Goal: Feedback & Contribution: Contribute content

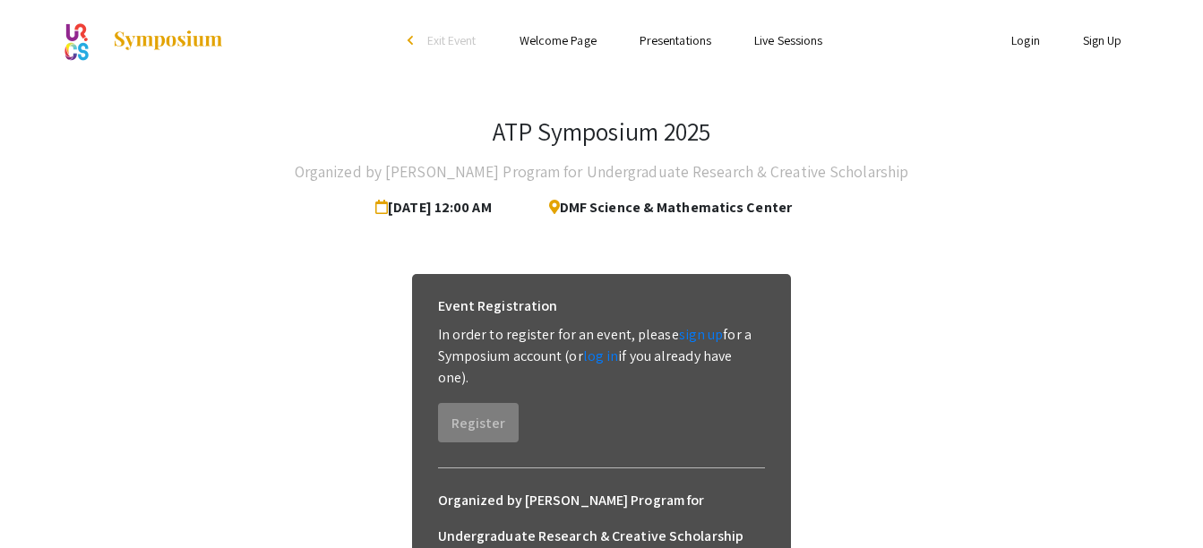
click at [674, 39] on link "Presentations" at bounding box center [675, 40] width 72 height 16
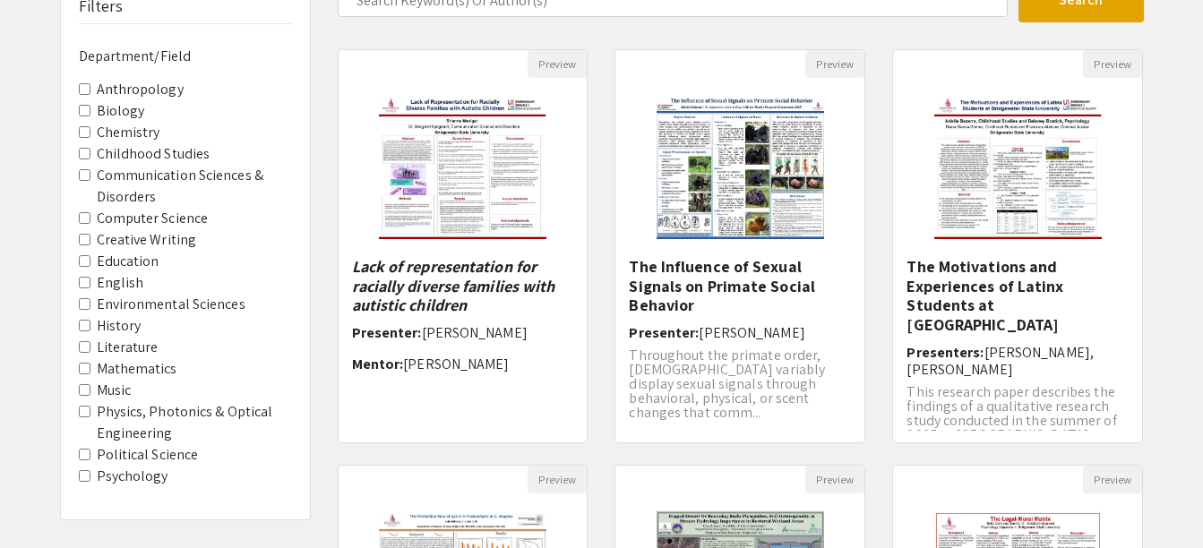
scroll to position [147, 0]
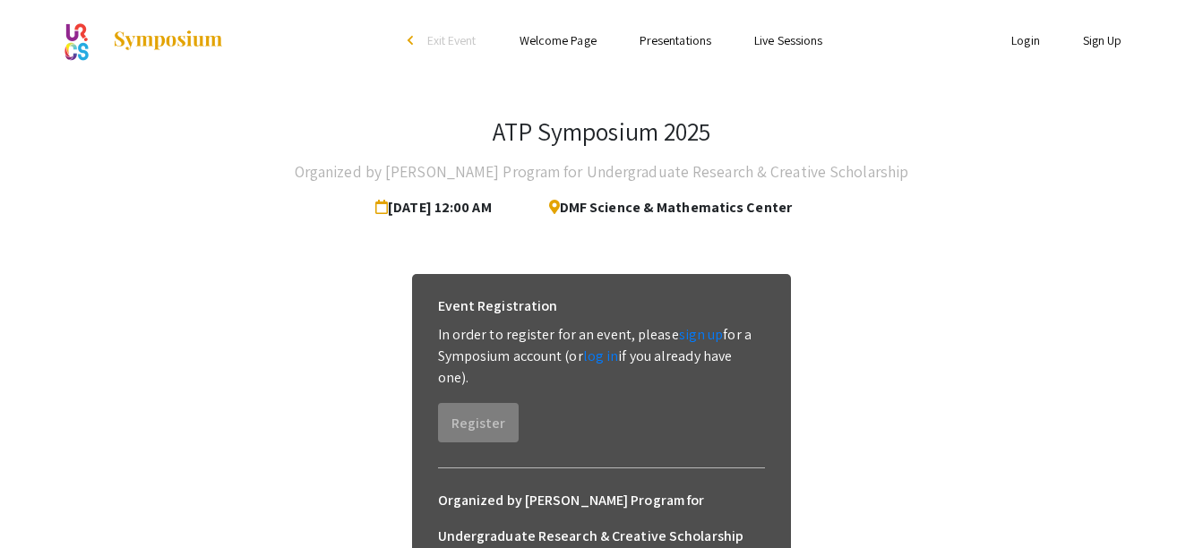
click at [71, 32] on img at bounding box center [77, 40] width 34 height 45
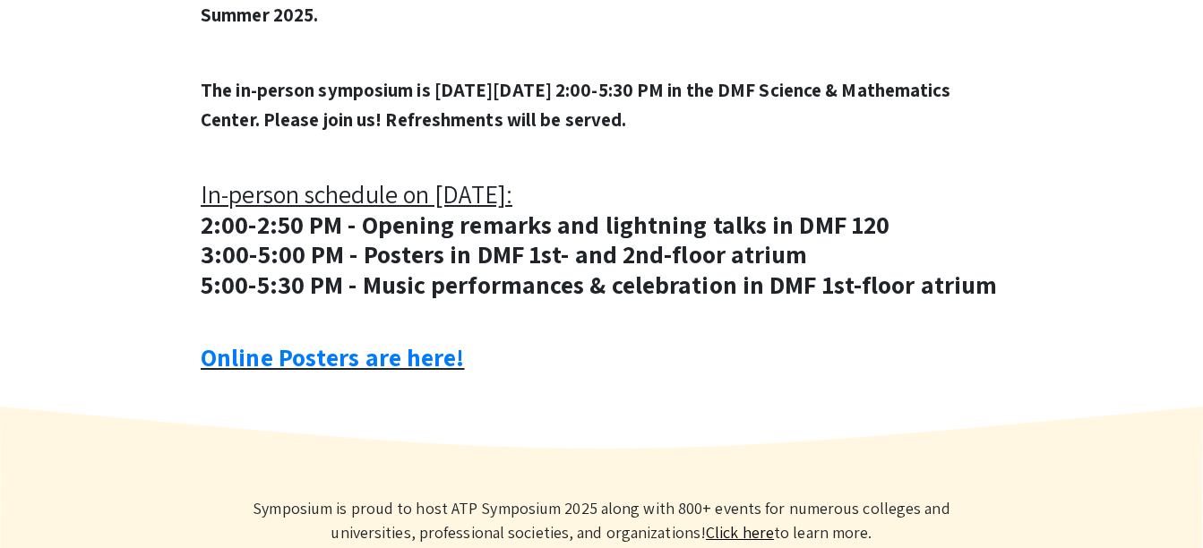
scroll to position [906, 0]
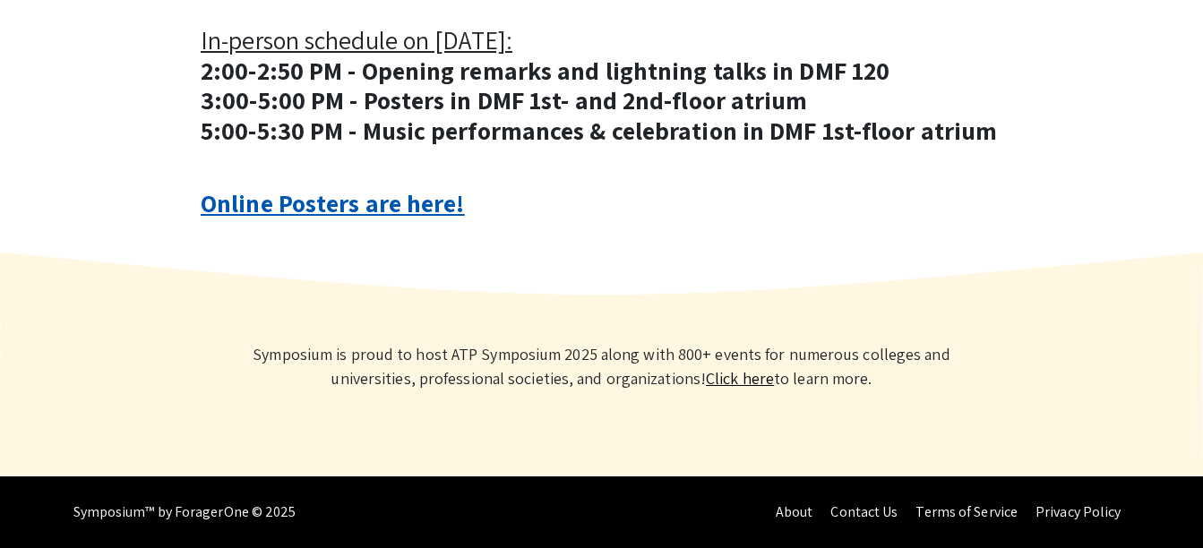
click at [398, 210] on link "Online Posters are here!" at bounding box center [332, 202] width 263 height 33
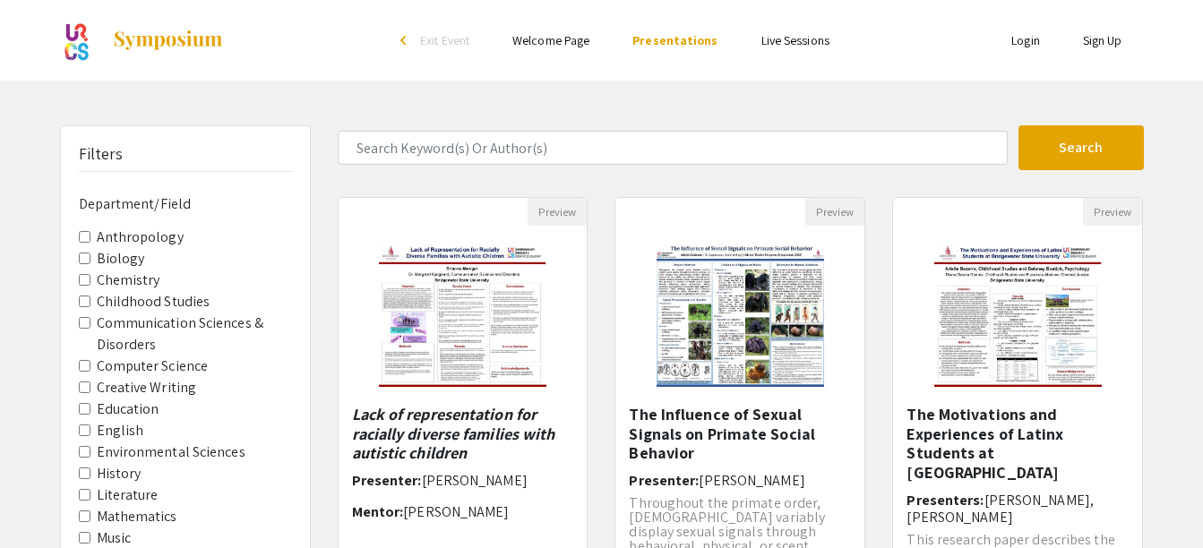
click at [1031, 39] on link "Login" at bounding box center [1025, 40] width 29 height 16
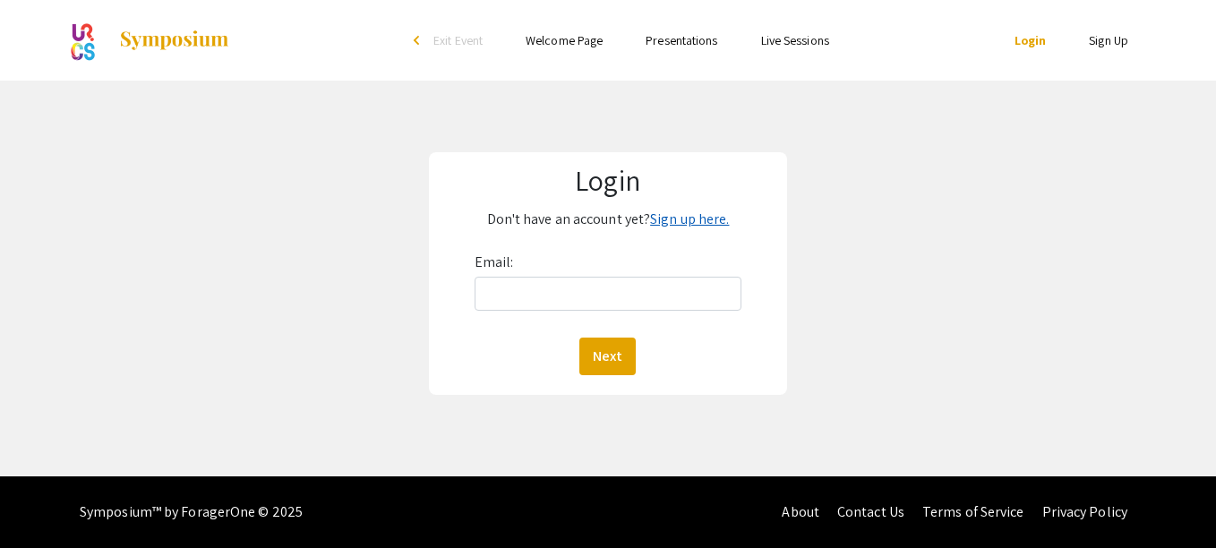
click at [672, 222] on link "Sign up here." at bounding box center [689, 219] width 79 height 19
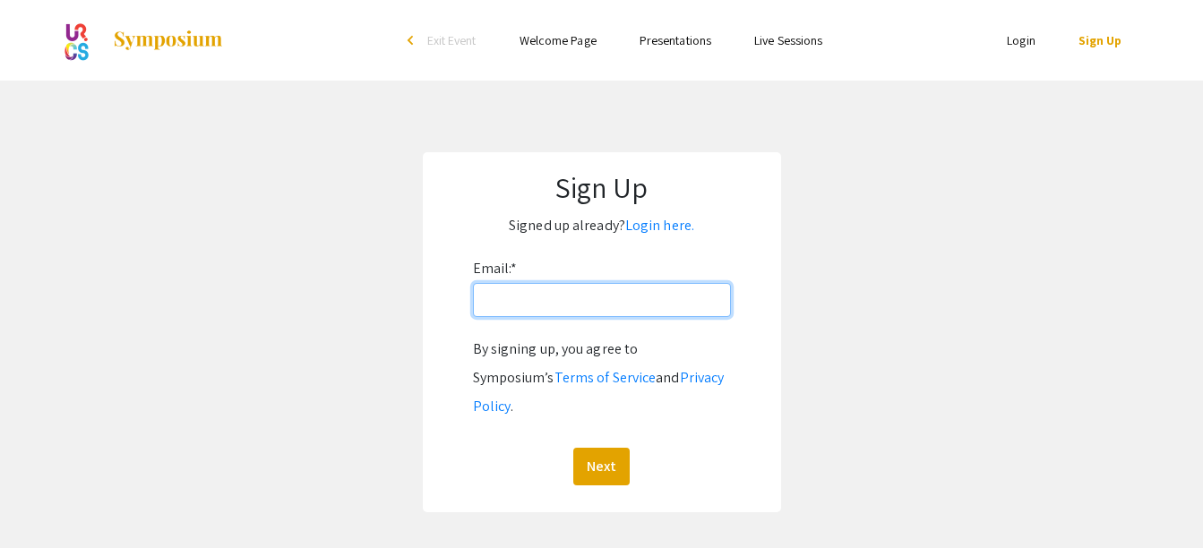
click at [540, 304] on input "Email: *" at bounding box center [602, 300] width 258 height 34
type input "[EMAIL_ADDRESS][DOMAIN_NAME]"
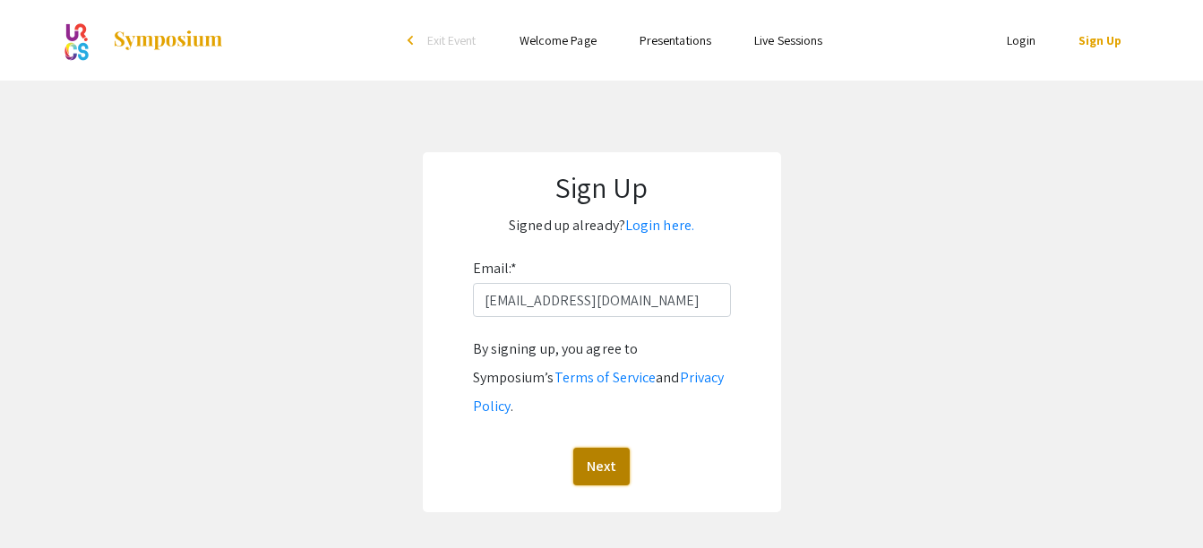
click at [610, 448] on button "Next" at bounding box center [601, 467] width 56 height 38
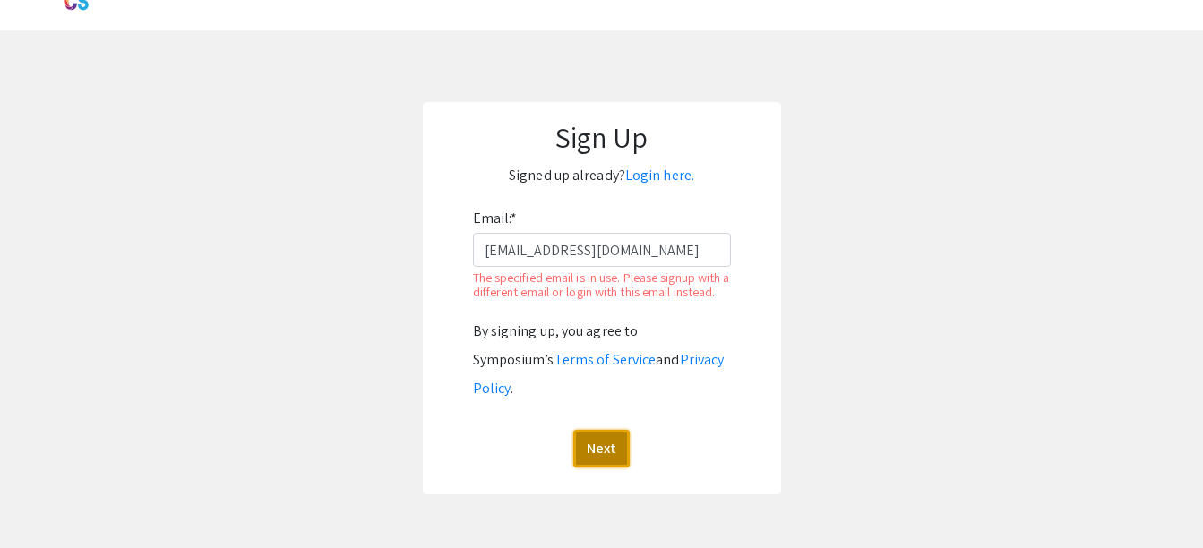
scroll to position [51, 0]
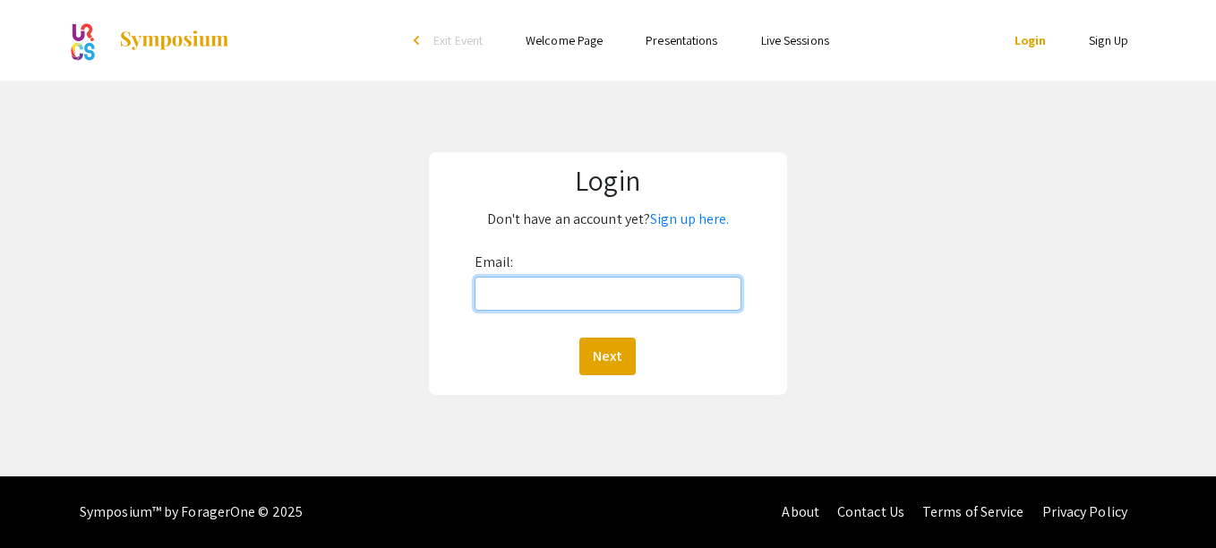
click at [552, 290] on input "Email:" at bounding box center [608, 294] width 267 height 34
type input "[EMAIL_ADDRESS][DOMAIN_NAME]"
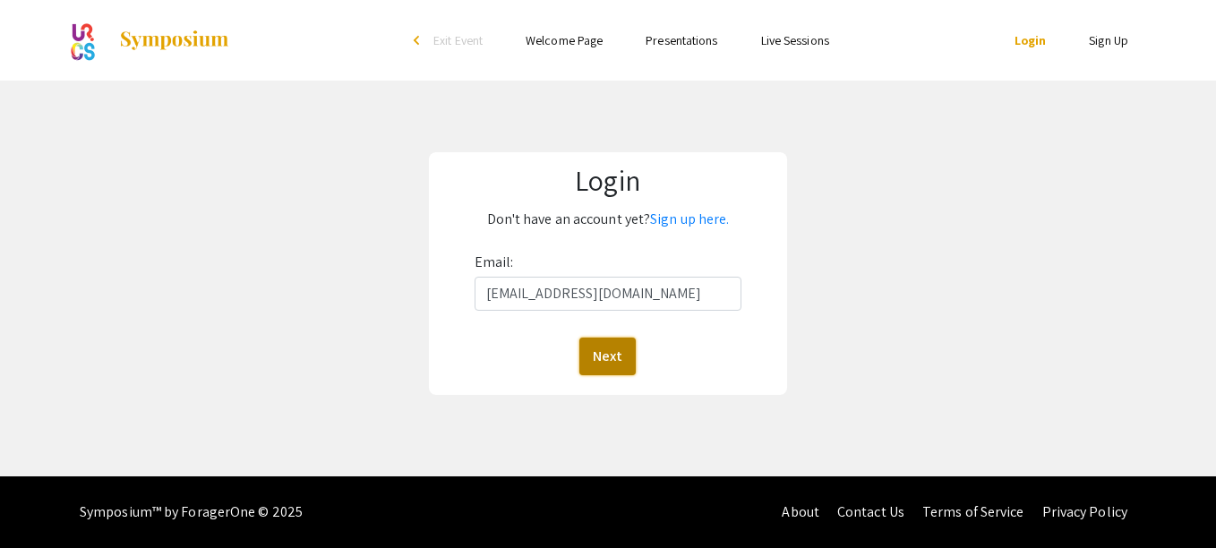
click at [611, 353] on button "Next" at bounding box center [607, 357] width 56 height 38
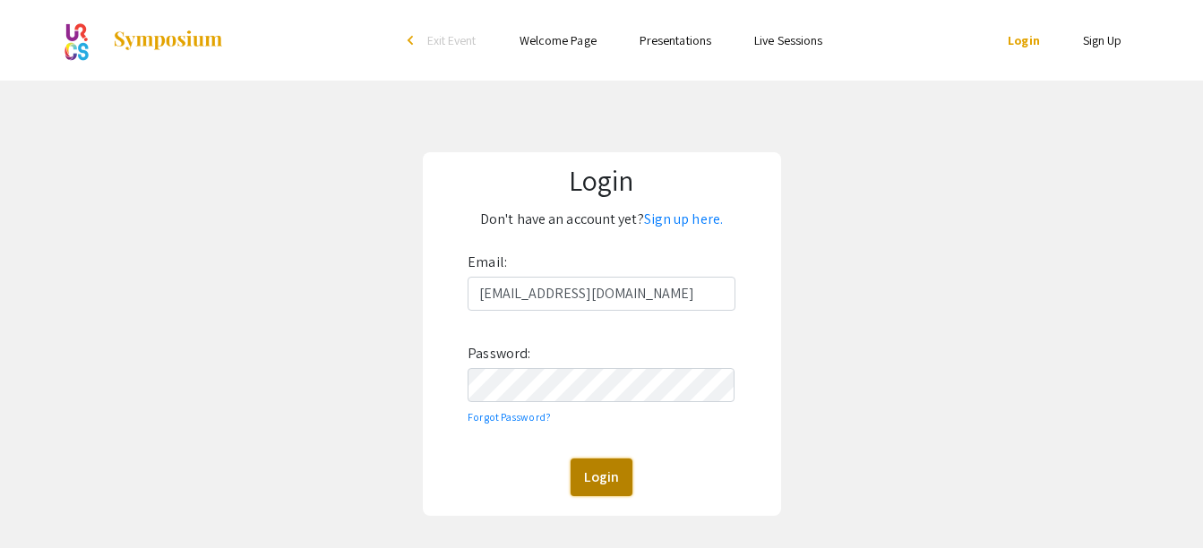
click at [621, 483] on button "Login" at bounding box center [601, 477] width 62 height 38
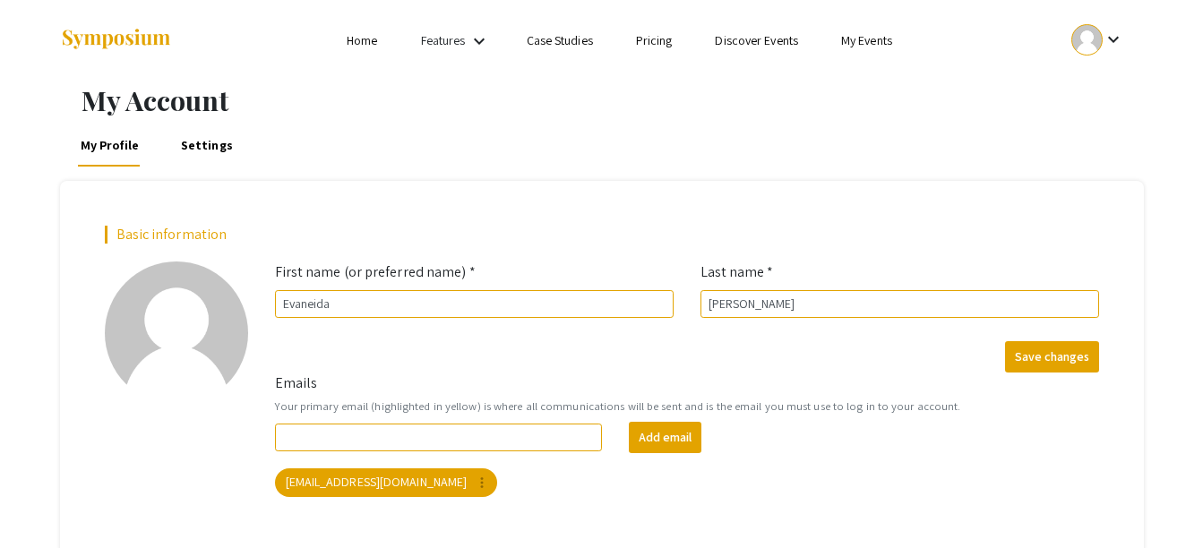
scroll to position [107, 0]
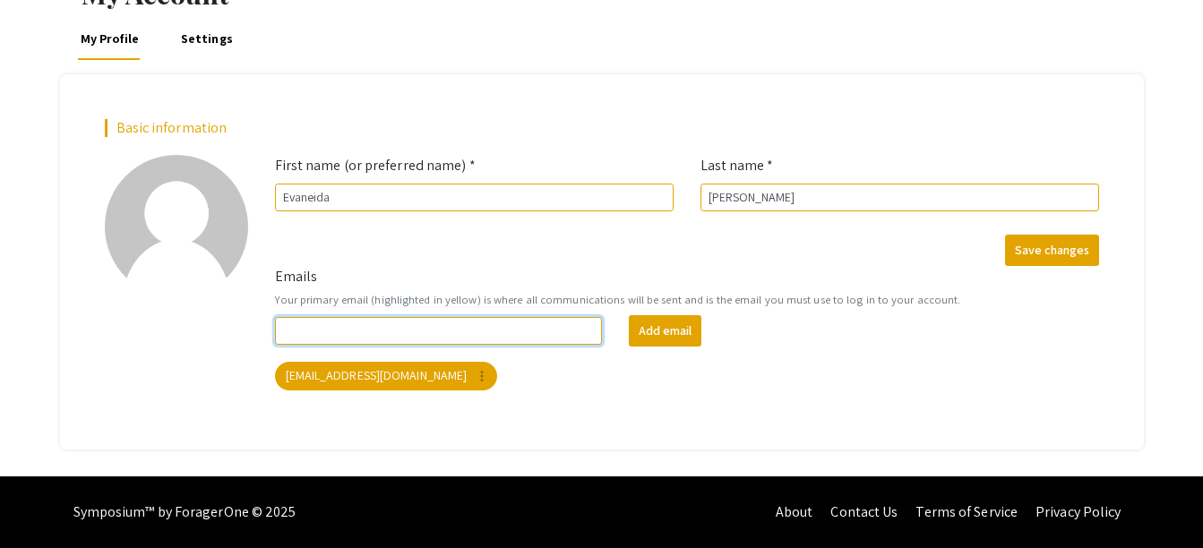
click at [512, 336] on input "Emails" at bounding box center [439, 331] width 328 height 28
click at [646, 395] on div "Emails Your primary email (highlighted in yellow) is where all communications w…" at bounding box center [686, 335] width 851 height 139
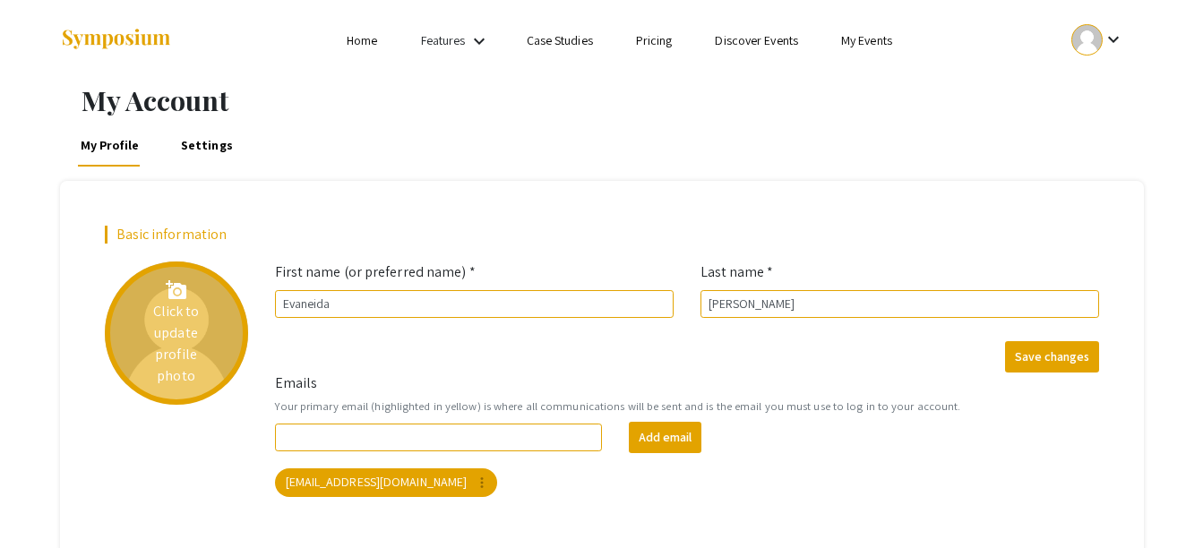
click at [144, 338] on div "add_a_photo Click to update profile photo" at bounding box center [176, 332] width 143 height 143
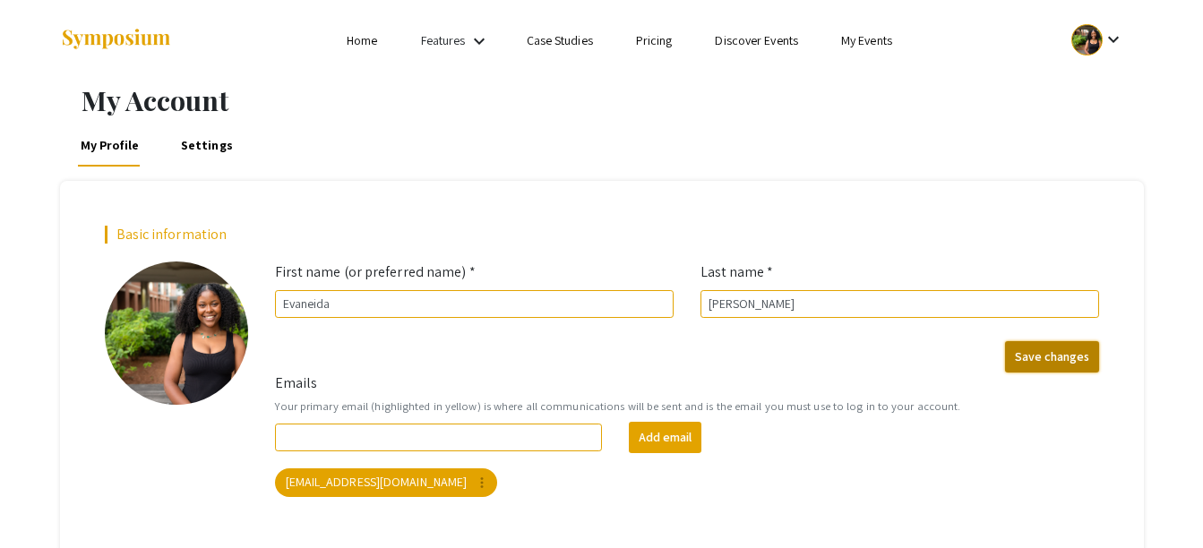
click at [1052, 353] on button "Save changes" at bounding box center [1052, 356] width 94 height 31
click at [884, 37] on link "My Events" at bounding box center [866, 40] width 51 height 16
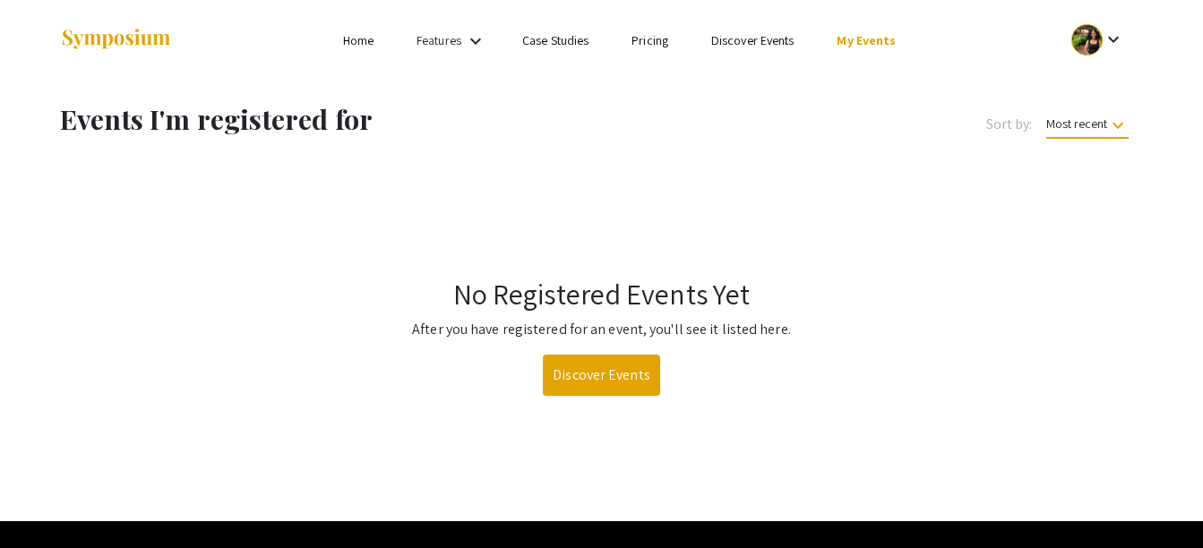
click at [372, 38] on link "Home" at bounding box center [358, 40] width 30 height 16
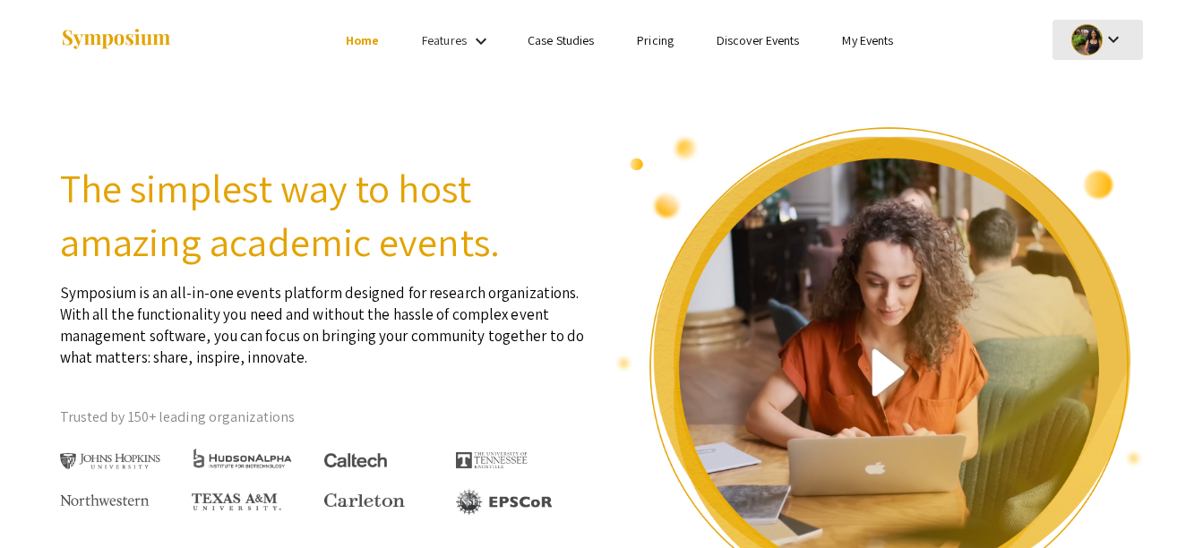
click at [1108, 42] on mat-icon "keyboard_arrow_down" at bounding box center [1112, 39] width 21 height 21
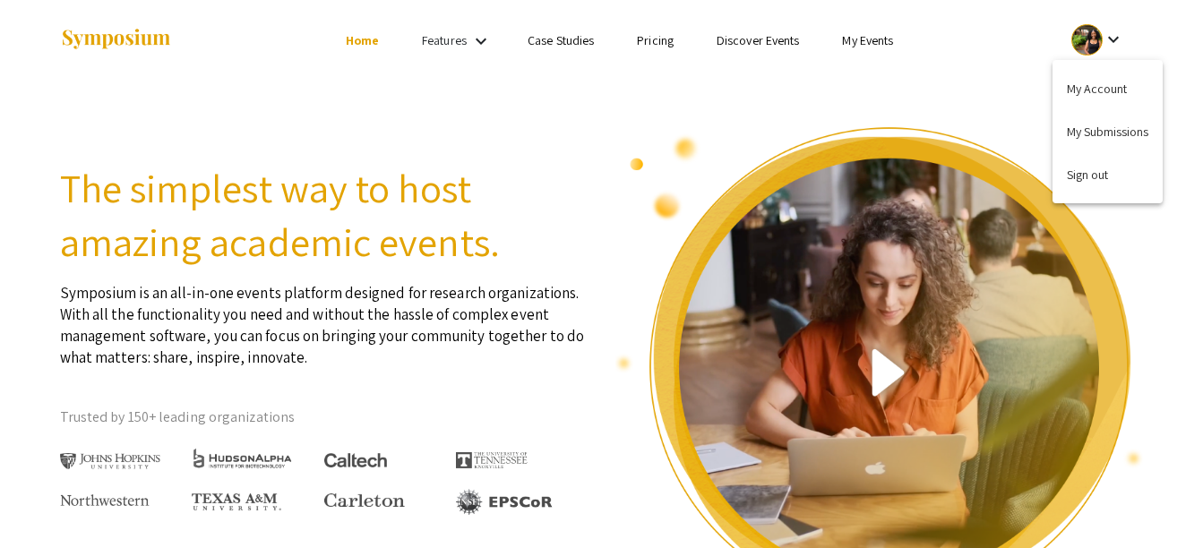
click at [777, 117] on div at bounding box center [601, 274] width 1203 height 548
click at [472, 40] on mat-icon "keyboard_arrow_down" at bounding box center [480, 40] width 21 height 21
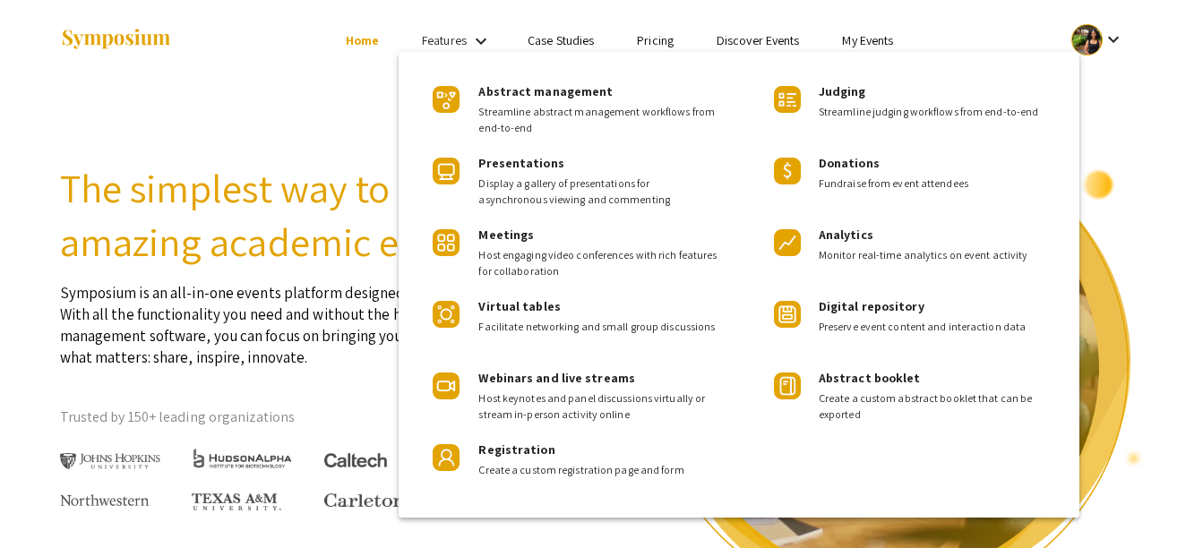
click at [370, 69] on div at bounding box center [601, 274] width 1203 height 548
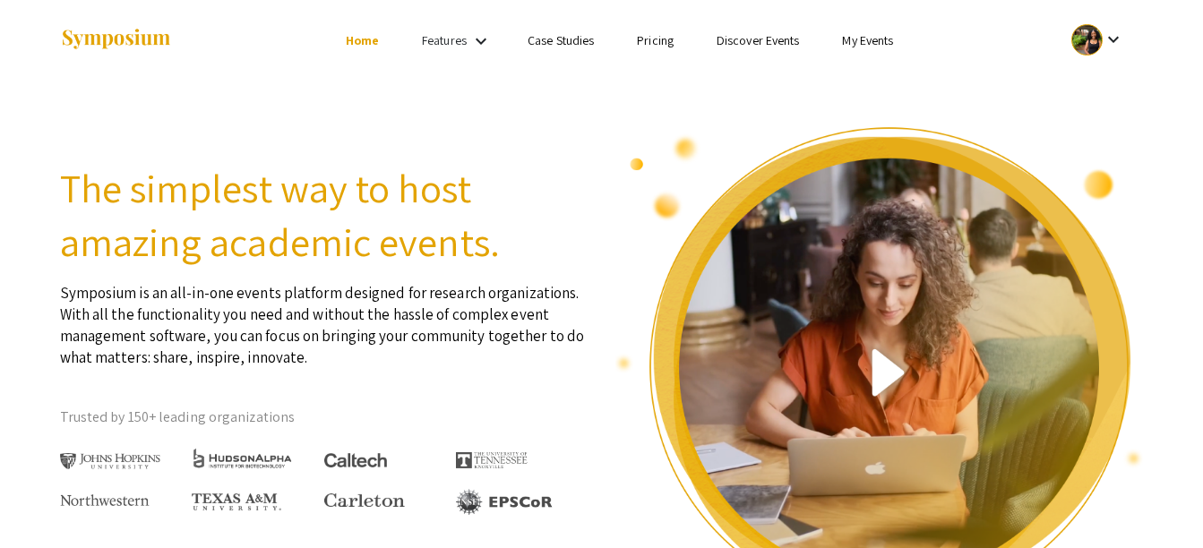
click at [783, 40] on link "Discover Events" at bounding box center [757, 40] width 83 height 16
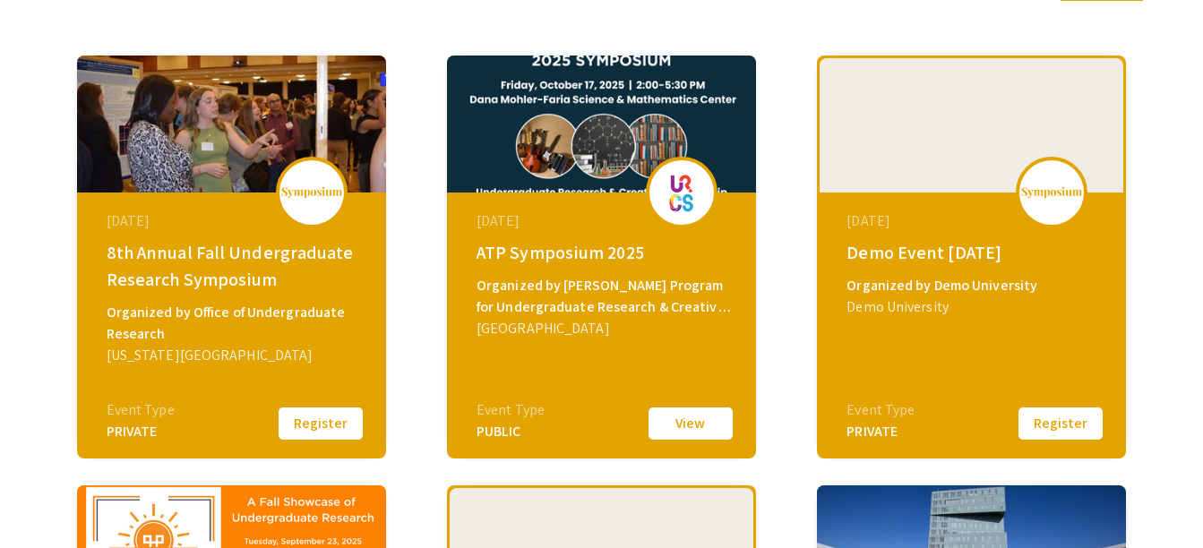
scroll to position [265, 0]
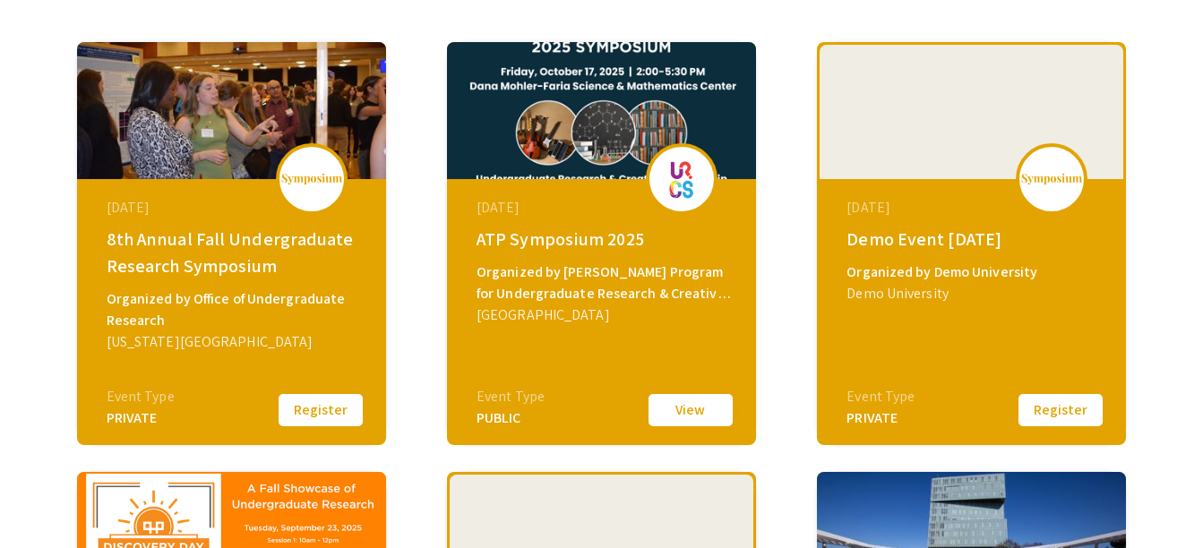
click at [665, 401] on button "View" at bounding box center [691, 410] width 90 height 38
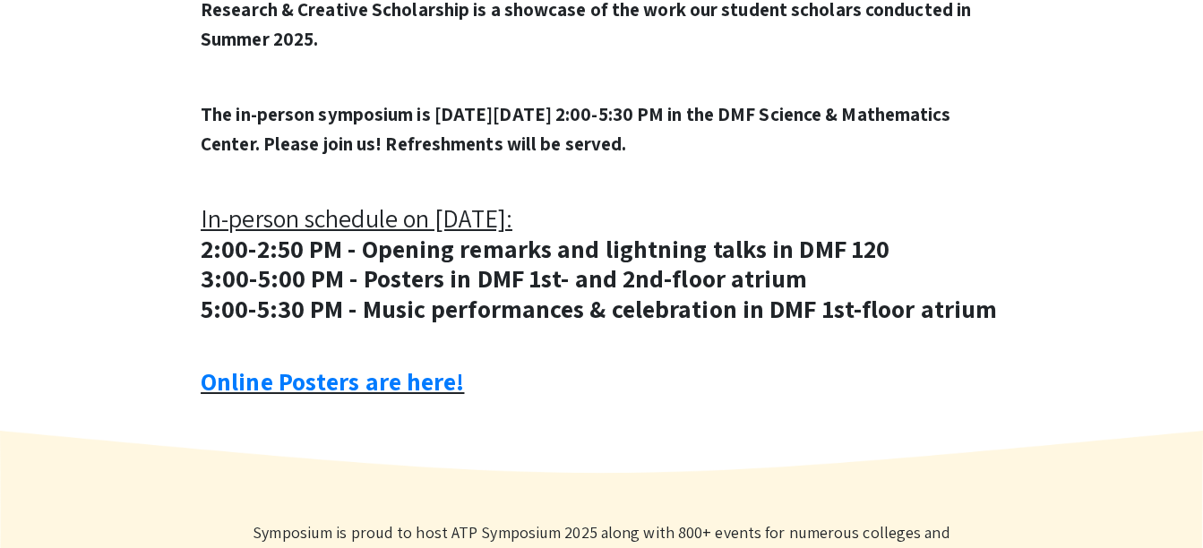
scroll to position [730, 0]
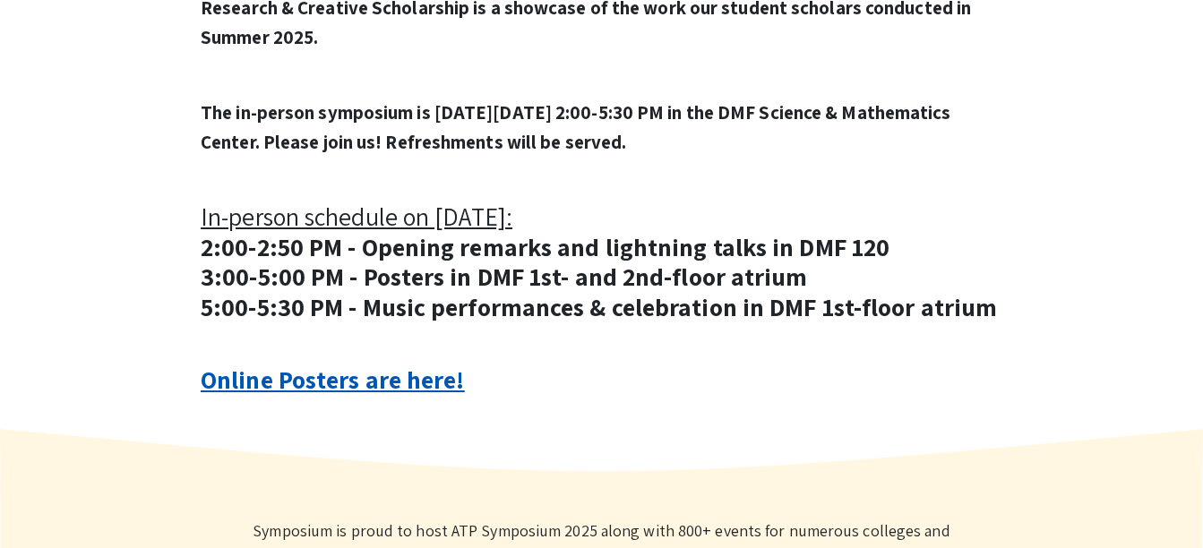
click at [395, 382] on link "Online Posters are here!" at bounding box center [332, 379] width 263 height 33
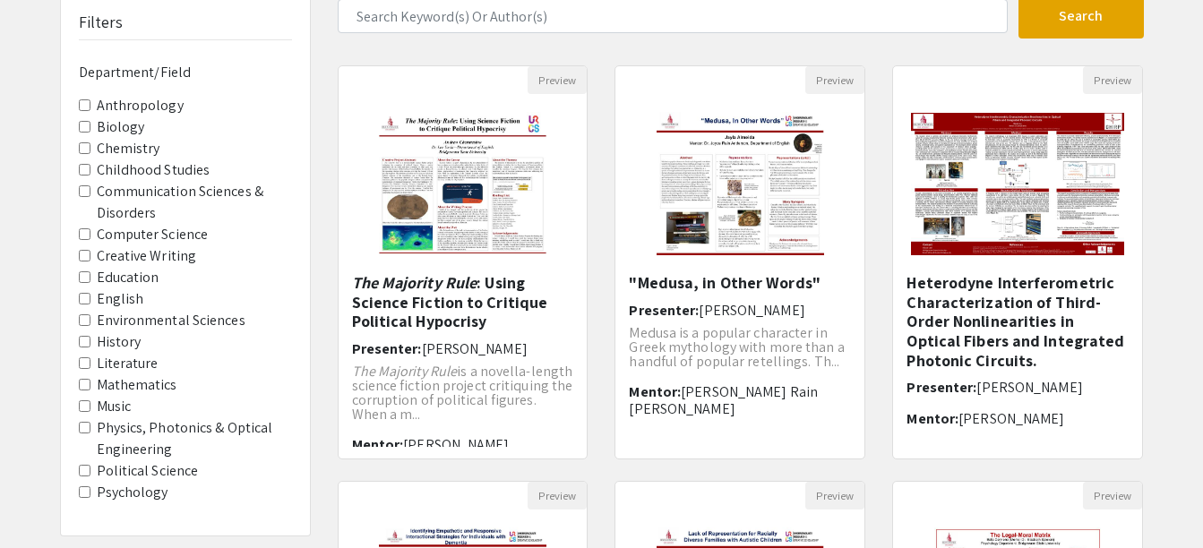
scroll to position [131, 0]
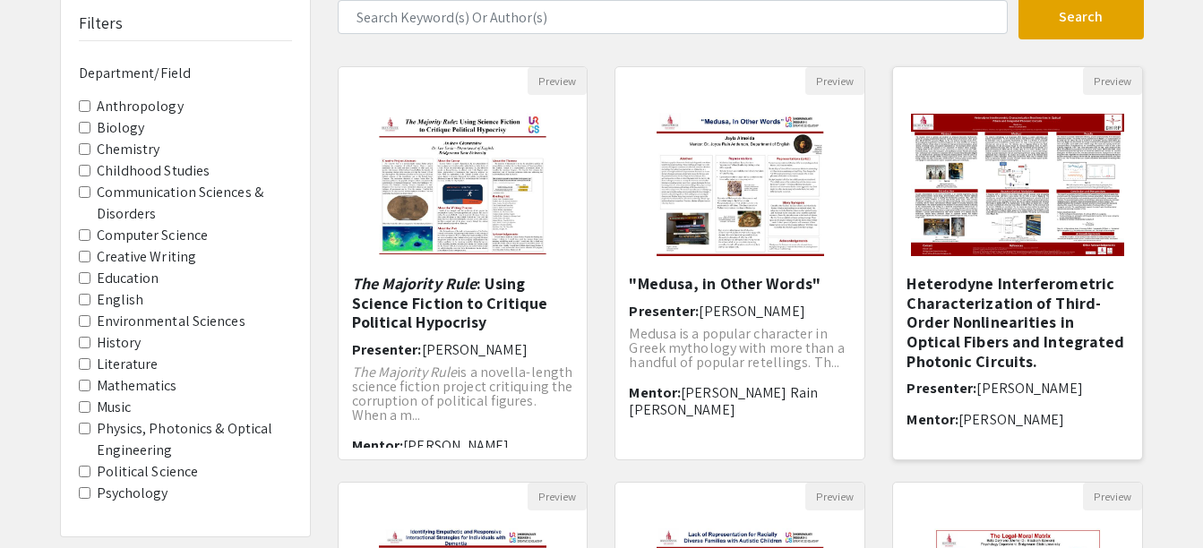
click at [1108, 129] on img at bounding box center [1017, 185] width 249 height 178
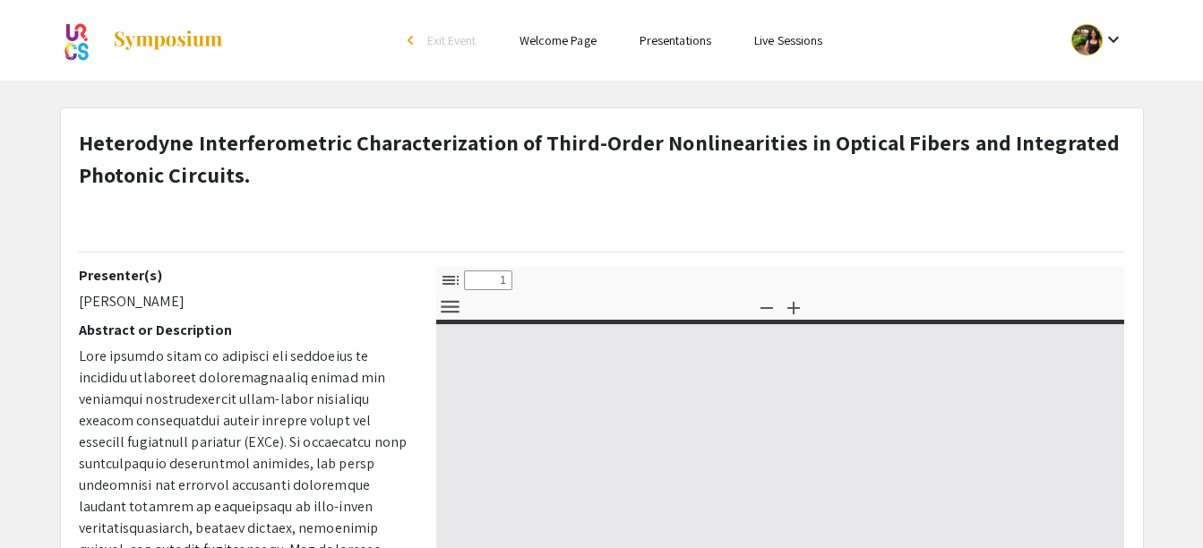
select select "custom"
type input "0"
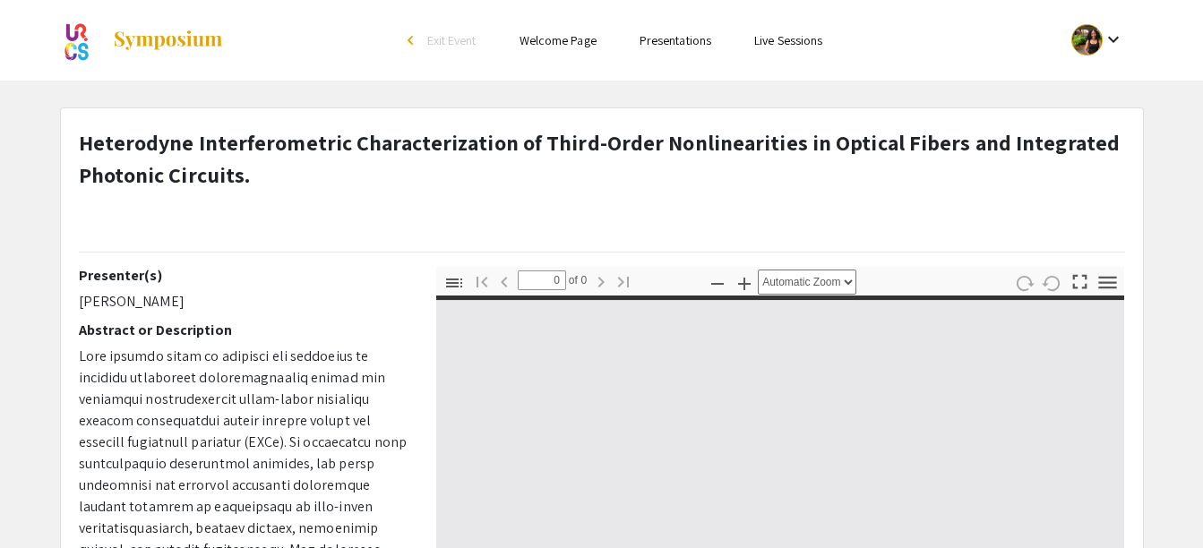
select select "custom"
type input "1"
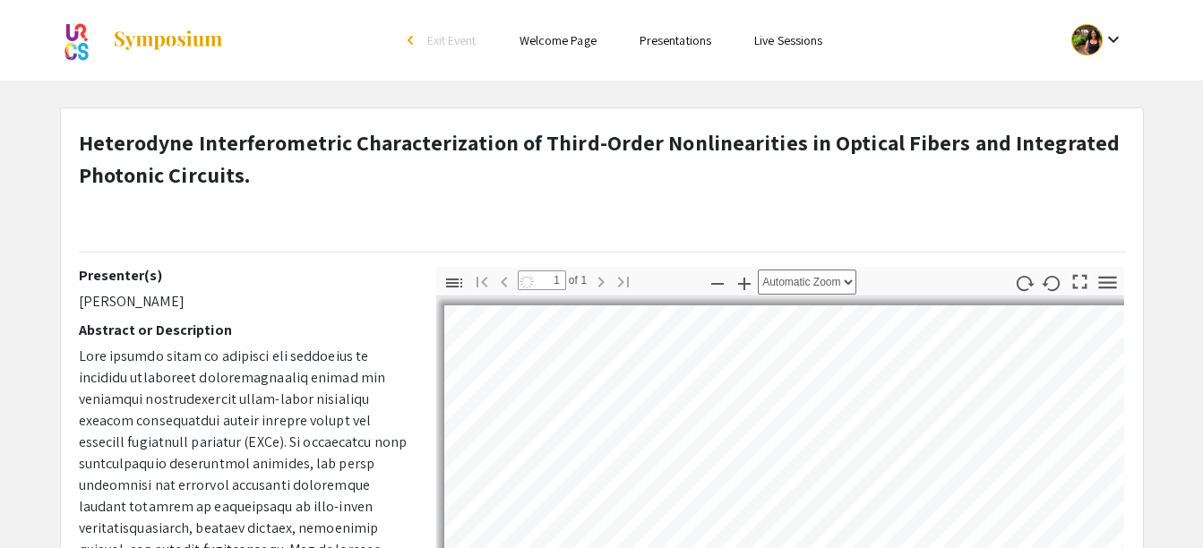
select select "auto"
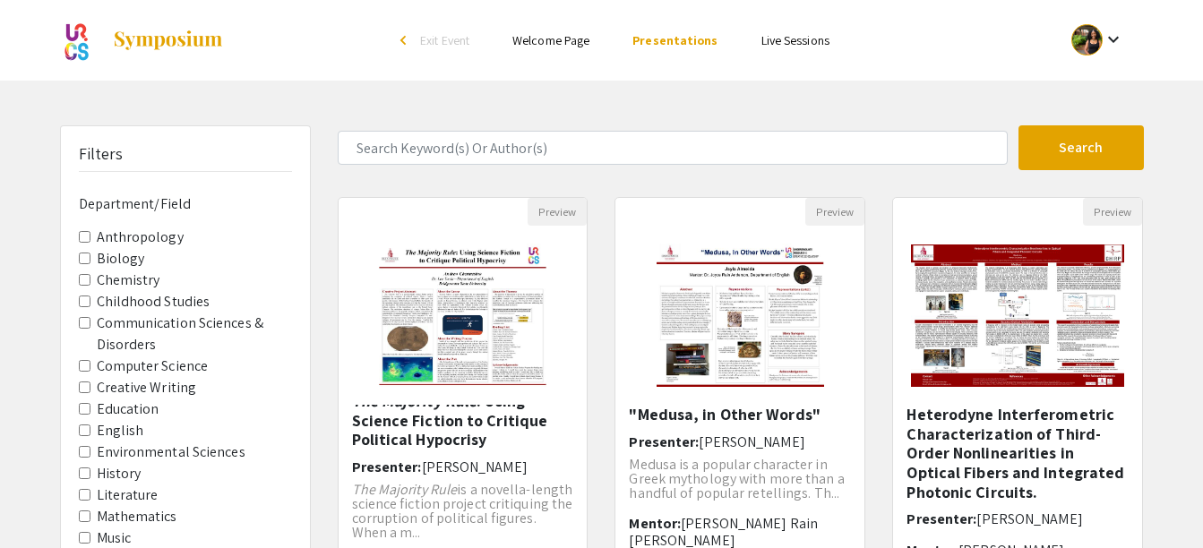
click at [833, 64] on ul "keyboard_arrow_down" at bounding box center [963, 40] width 357 height 81
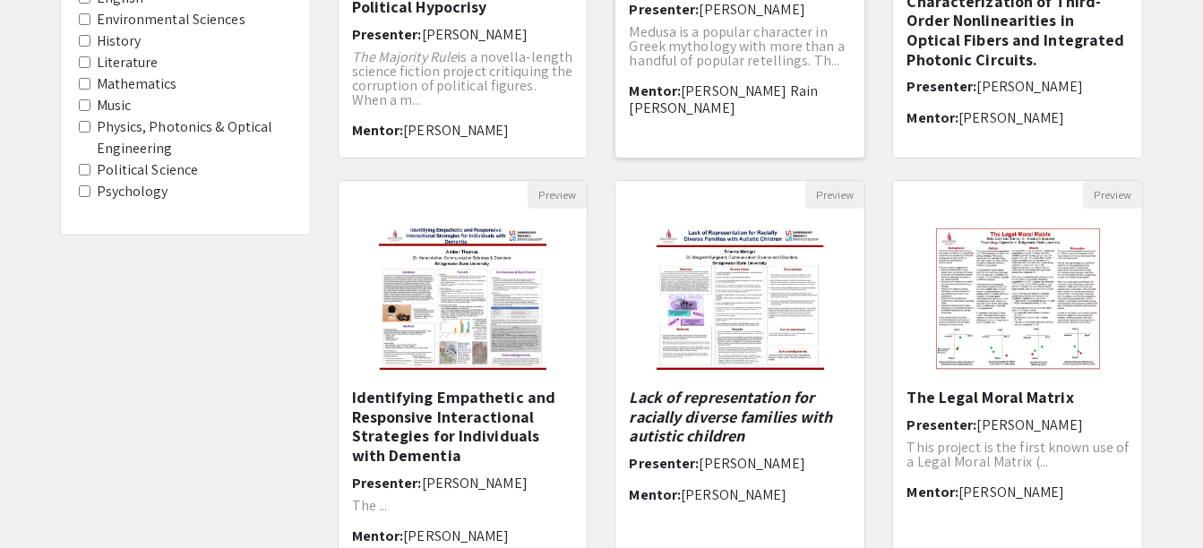
scroll to position [639, 0]
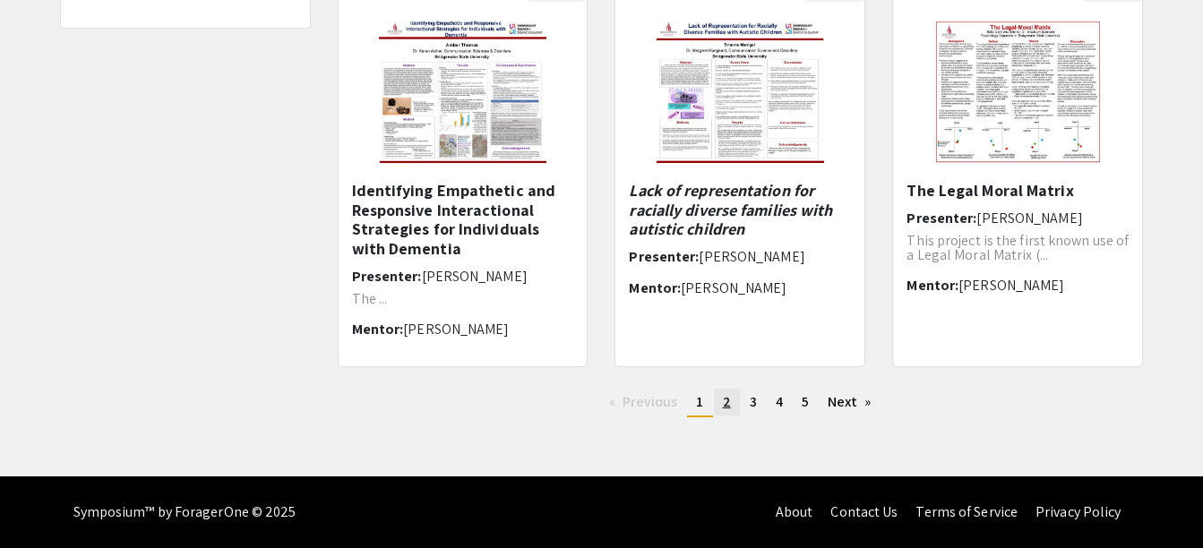
click at [726, 401] on span "2" at bounding box center [727, 401] width 8 height 19
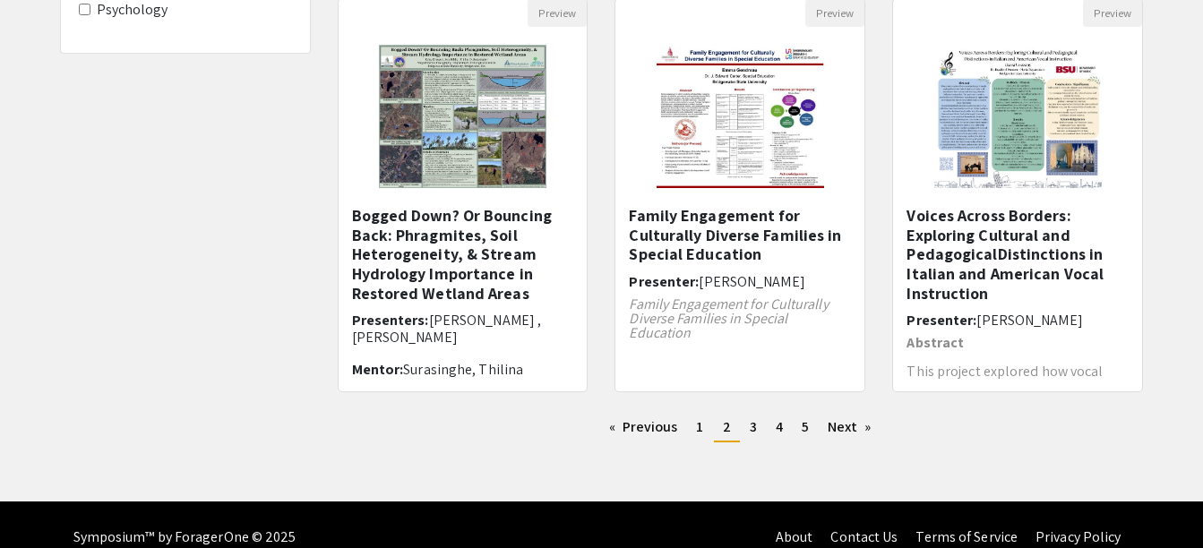
scroll to position [639, 0]
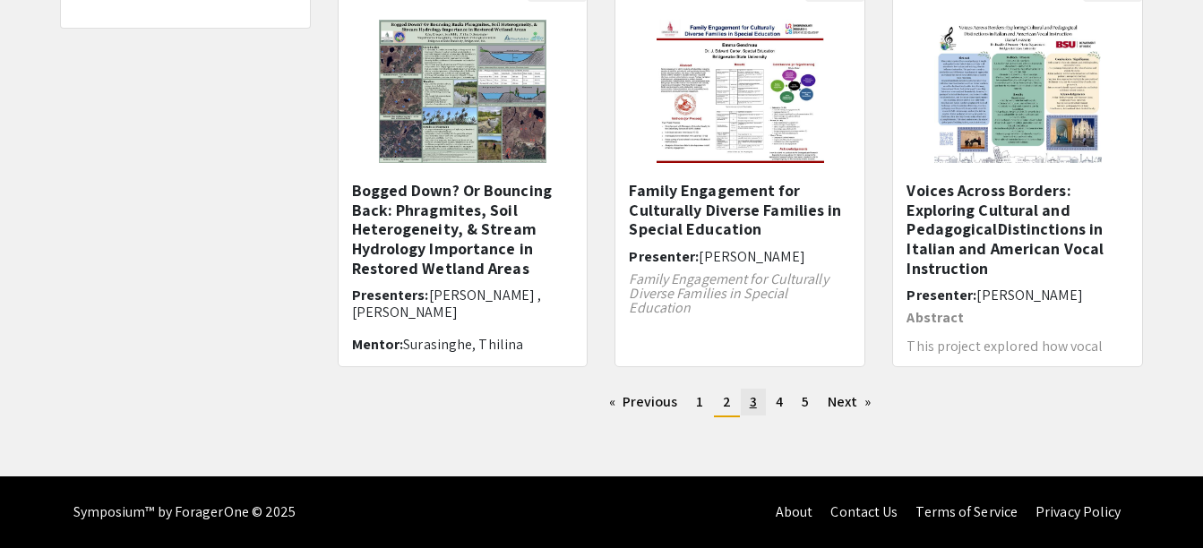
click at [751, 402] on span "3" at bounding box center [752, 401] width 7 height 19
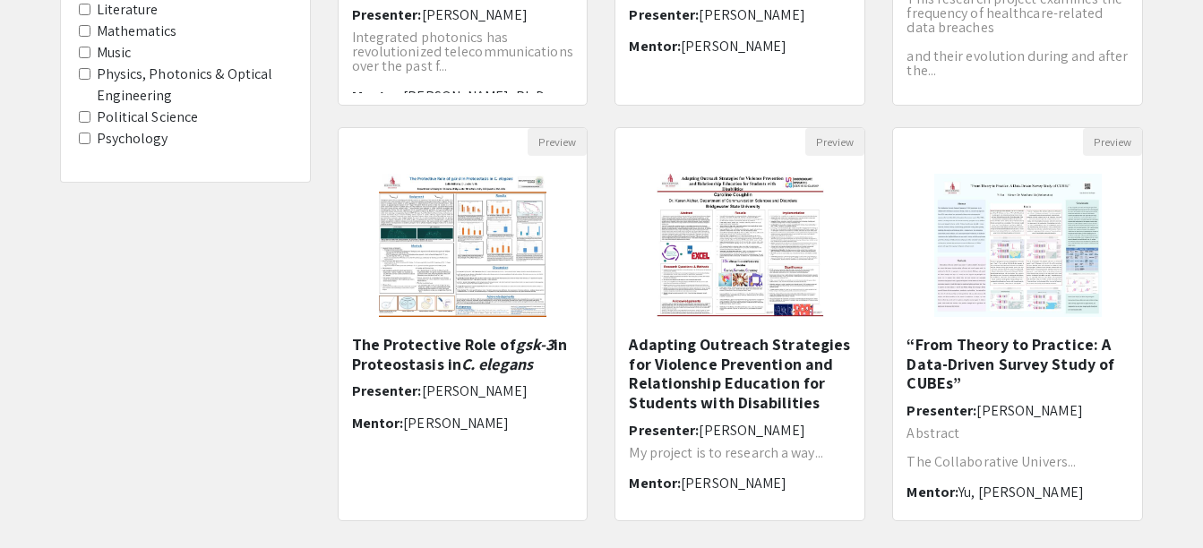
scroll to position [639, 0]
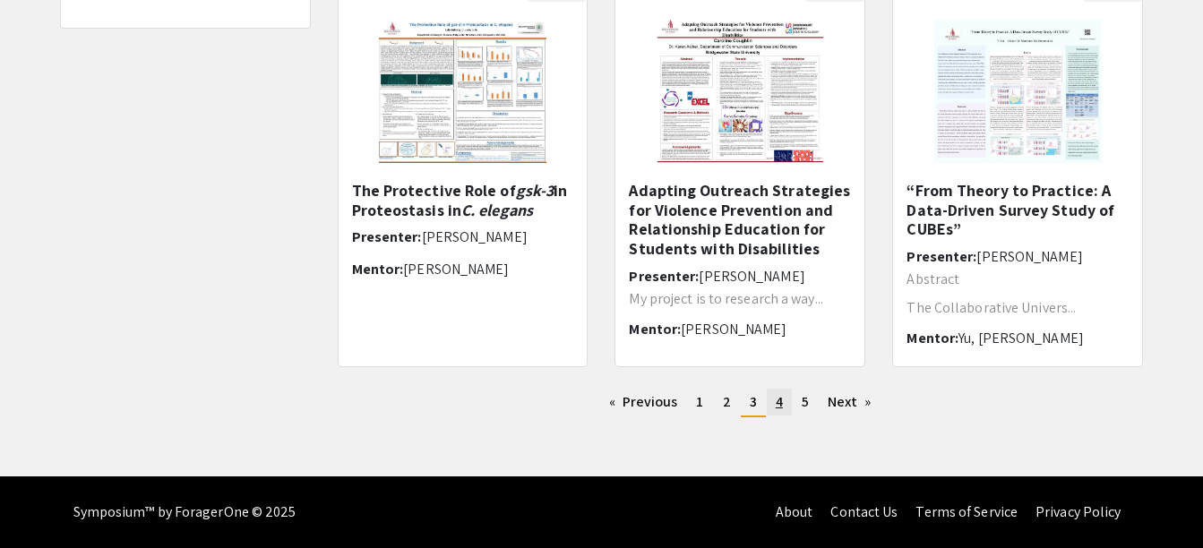
click at [777, 406] on span "4" at bounding box center [778, 401] width 7 height 19
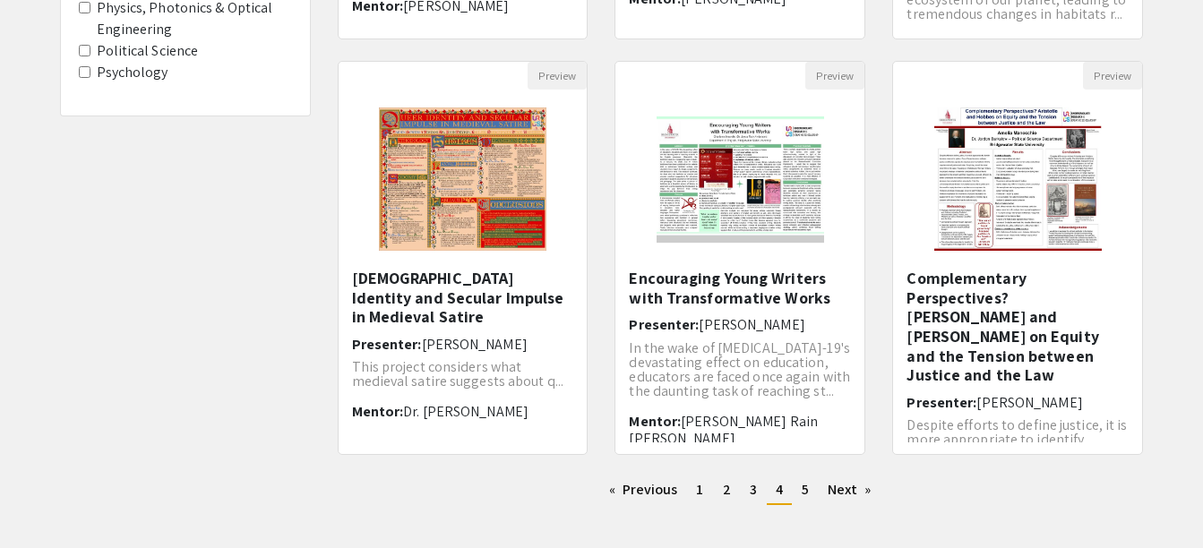
scroll to position [639, 0]
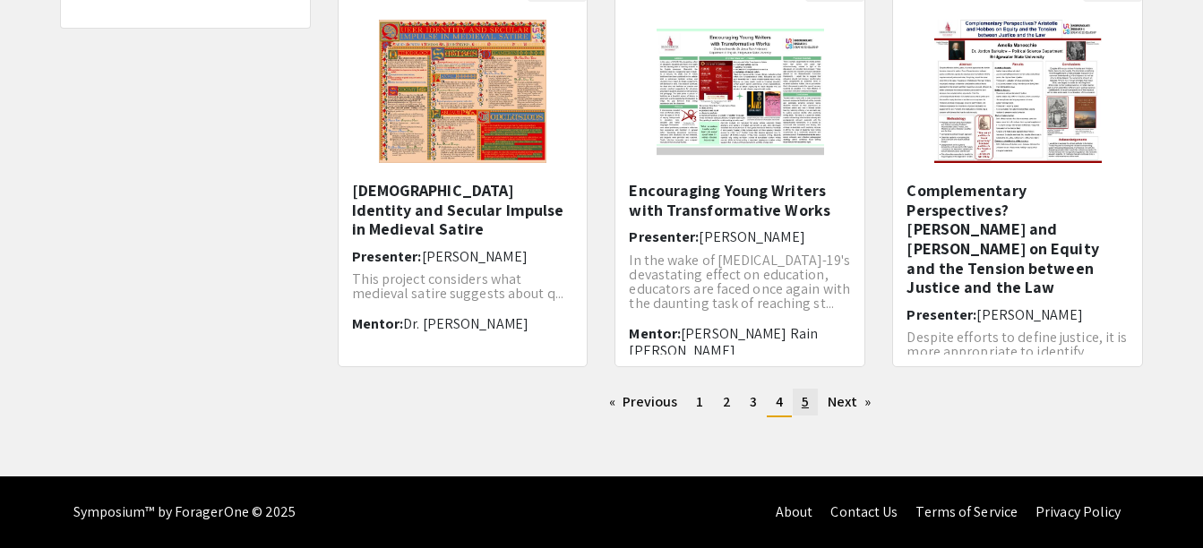
click at [798, 410] on link "page 5" at bounding box center [804, 402] width 25 height 27
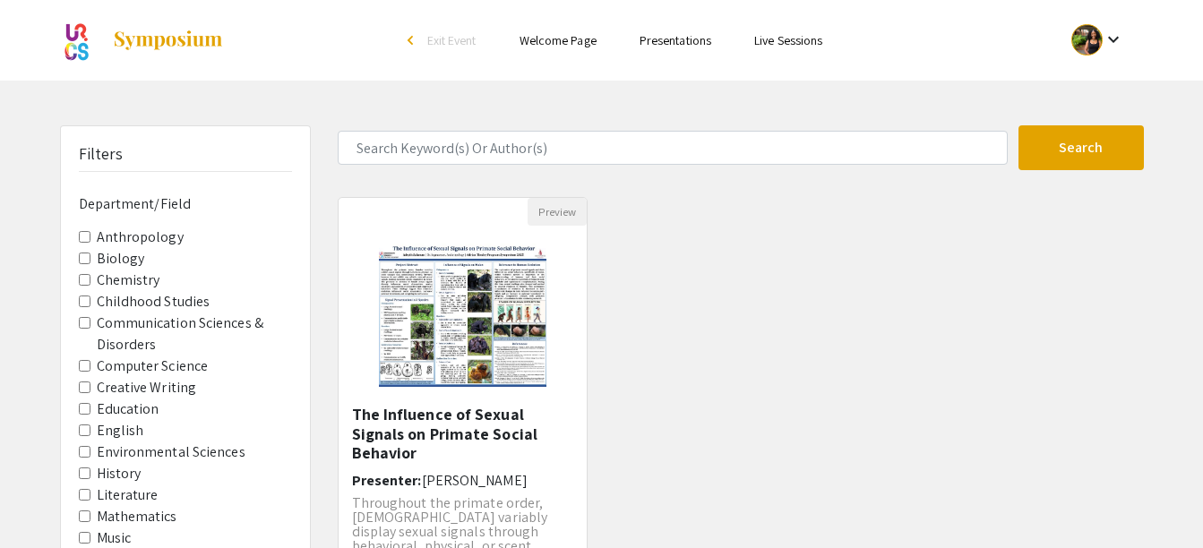
click at [1119, 37] on mat-icon "keyboard_arrow_down" at bounding box center [1112, 39] width 21 height 21
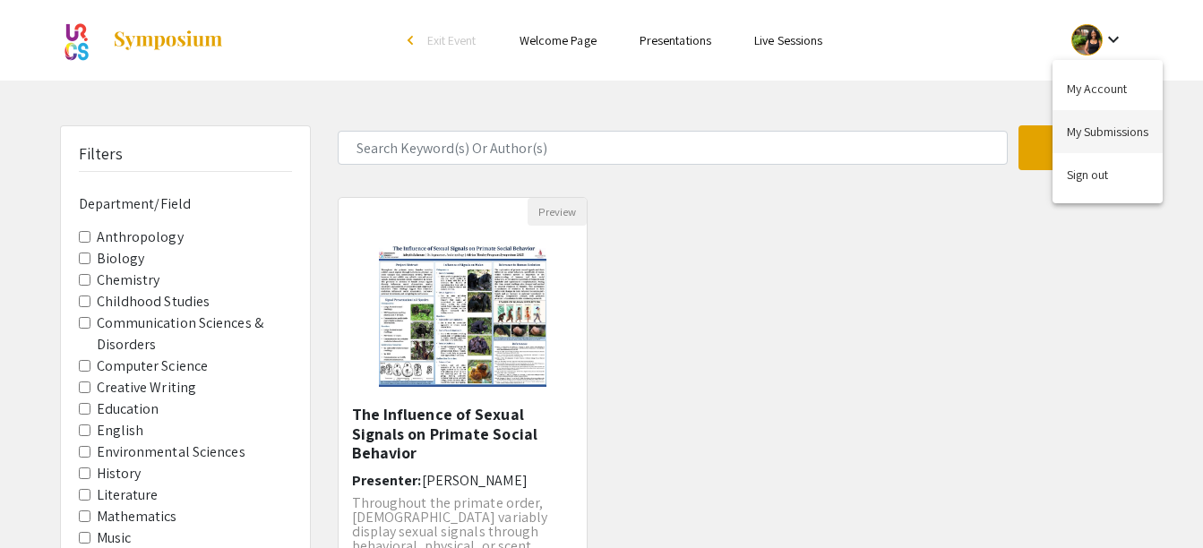
click at [1086, 135] on button "My Submissions" at bounding box center [1107, 131] width 110 height 43
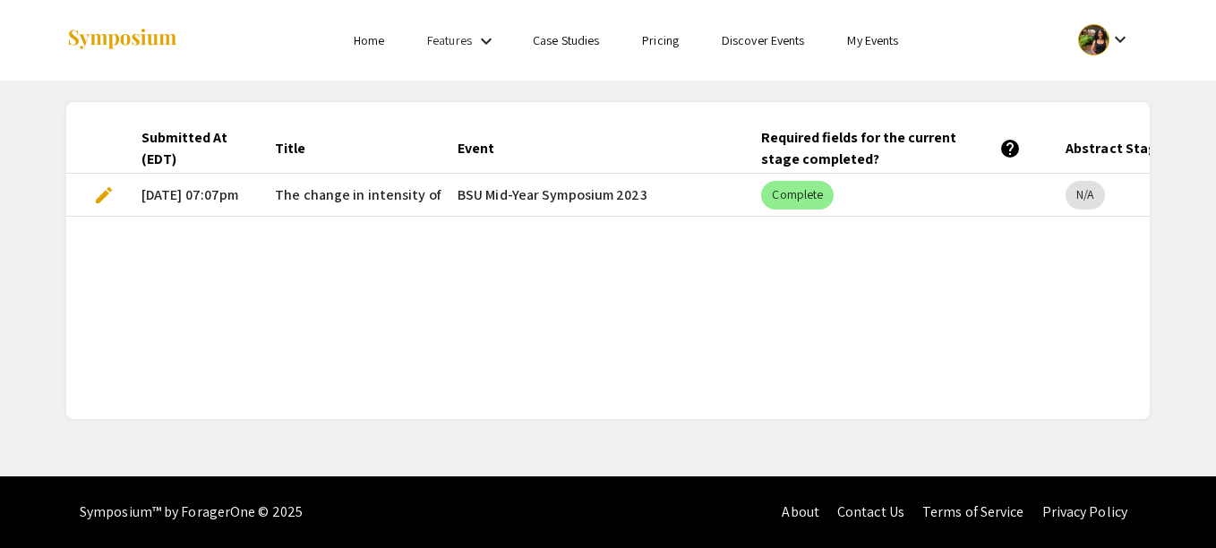
click at [98, 194] on span "edit" at bounding box center [103, 194] width 21 height 21
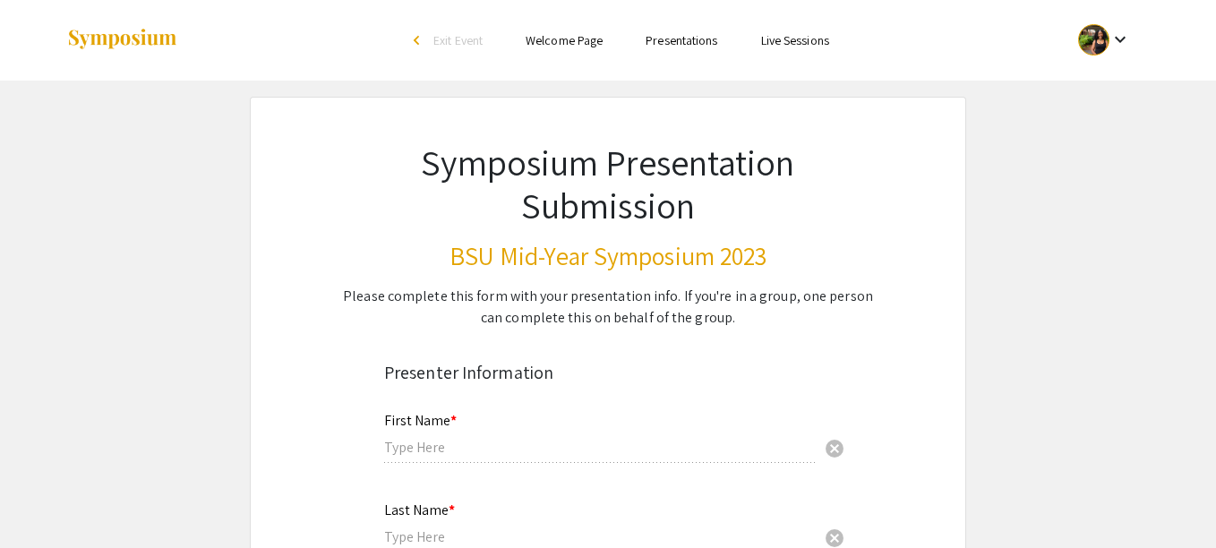
type input "Evaneida"
type input "[PERSON_NAME]"
type input "E3fortes@srudent.bridgew.edu"
type input "Professor Lankone"
type input "Chem"
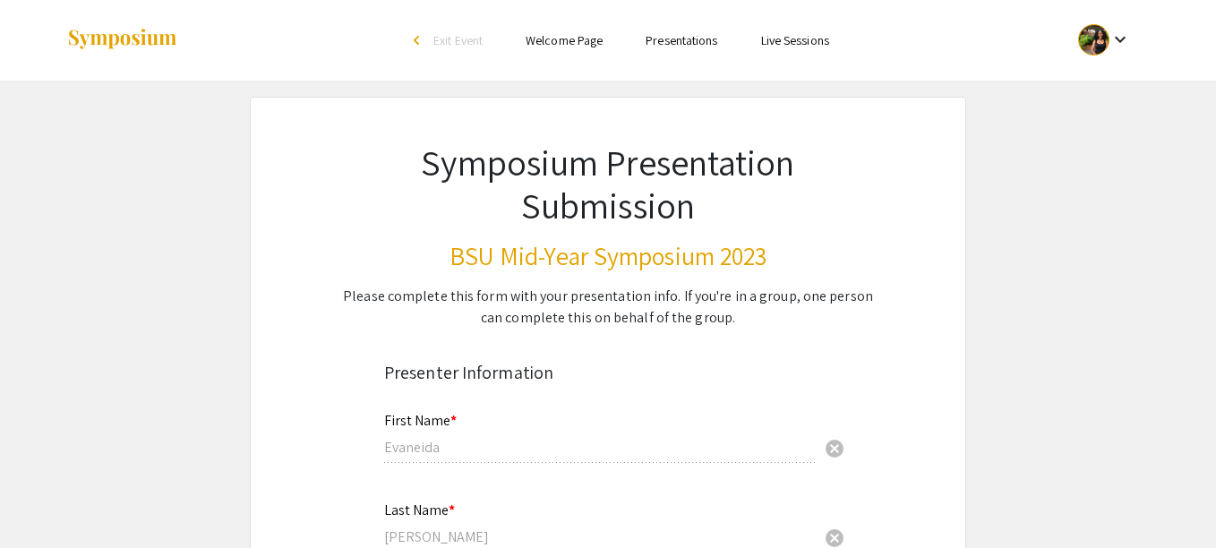
radio input "true"
select select "custom"
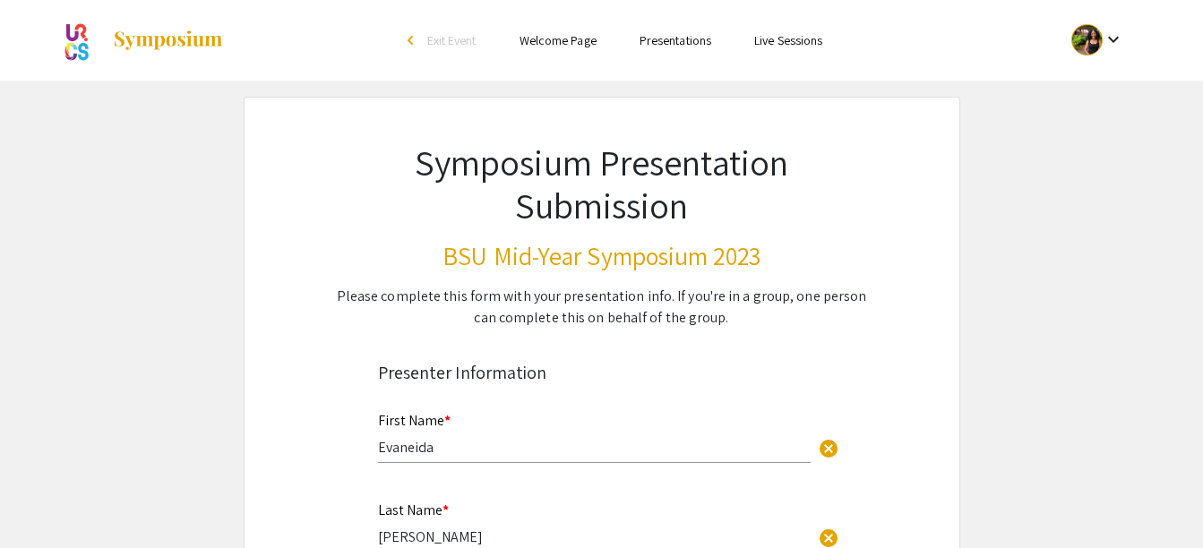
type input "0"
select select "custom"
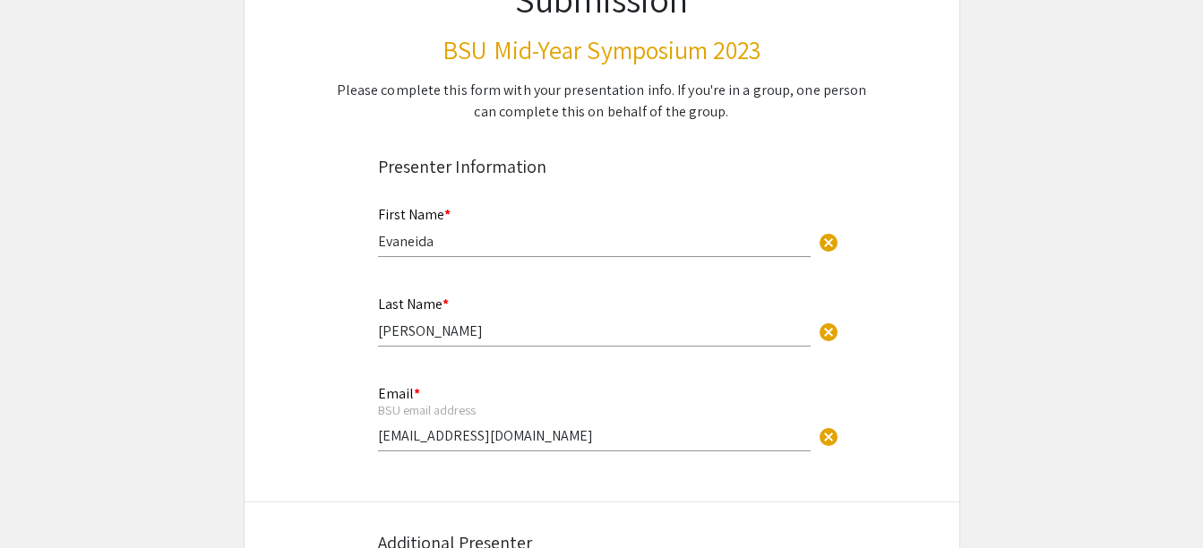
type input "1"
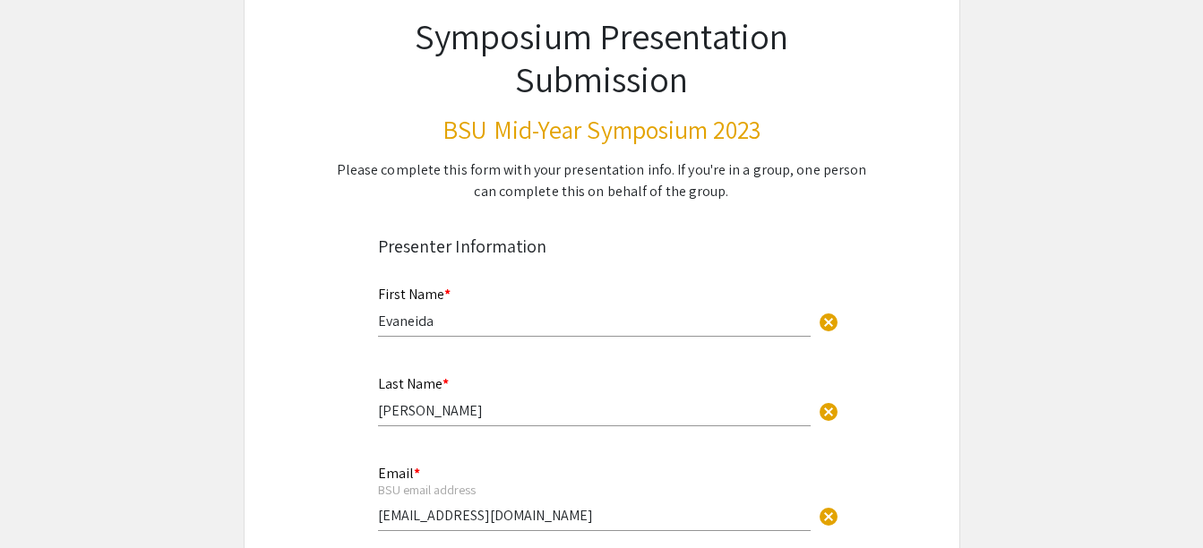
select select "auto"
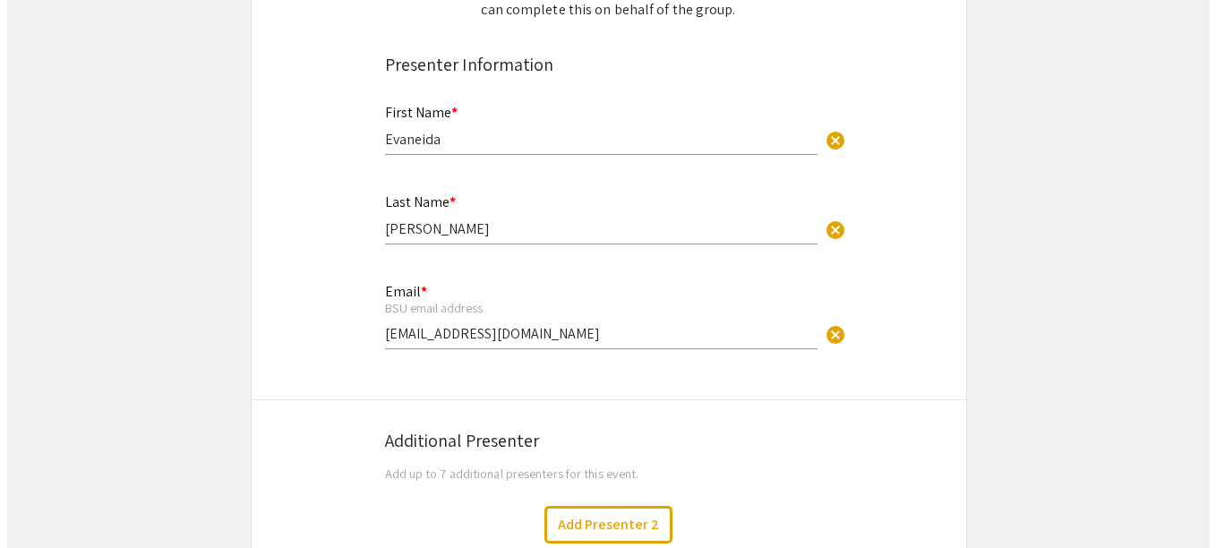
scroll to position [0, 0]
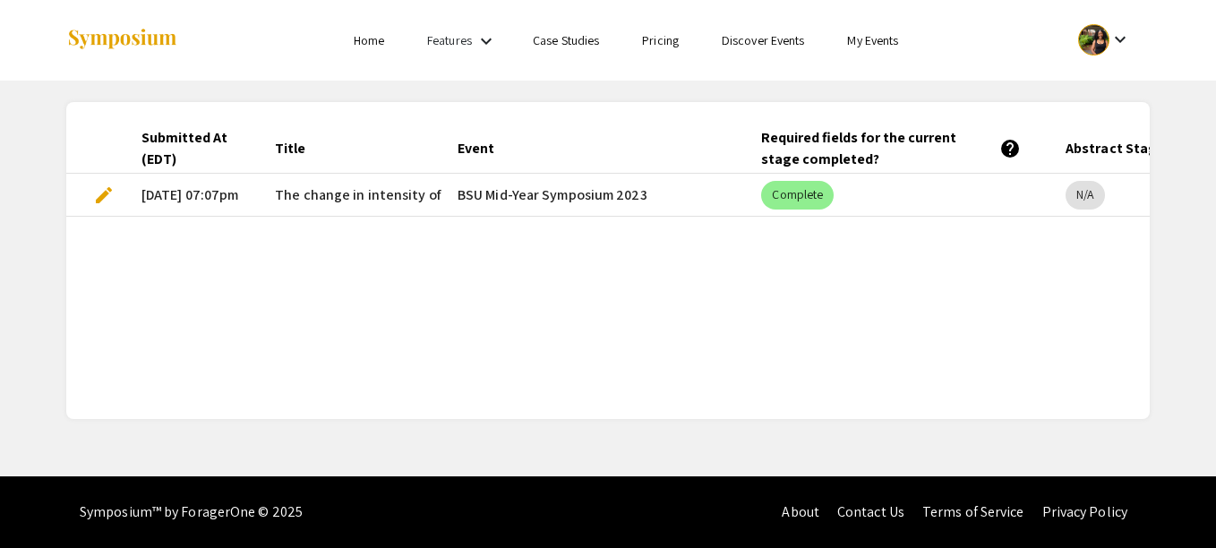
click at [136, 512] on div "Symposium™ by ForagerOne © 2025" at bounding box center [191, 512] width 223 height 72
click at [890, 40] on link "My Events" at bounding box center [872, 40] width 51 height 16
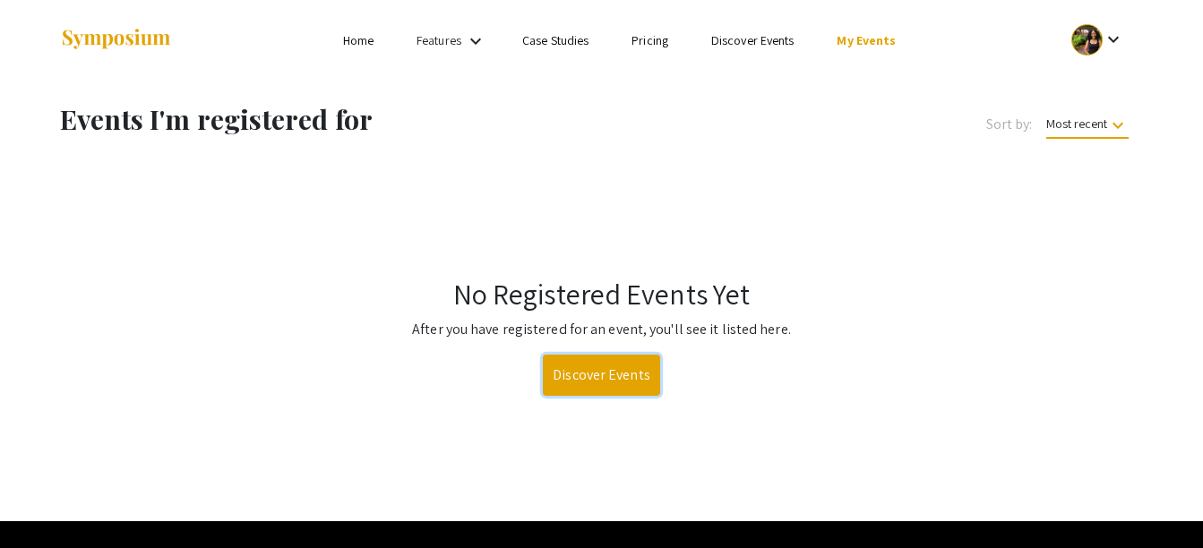
click at [598, 379] on link "Discover Events" at bounding box center [601, 375] width 117 height 41
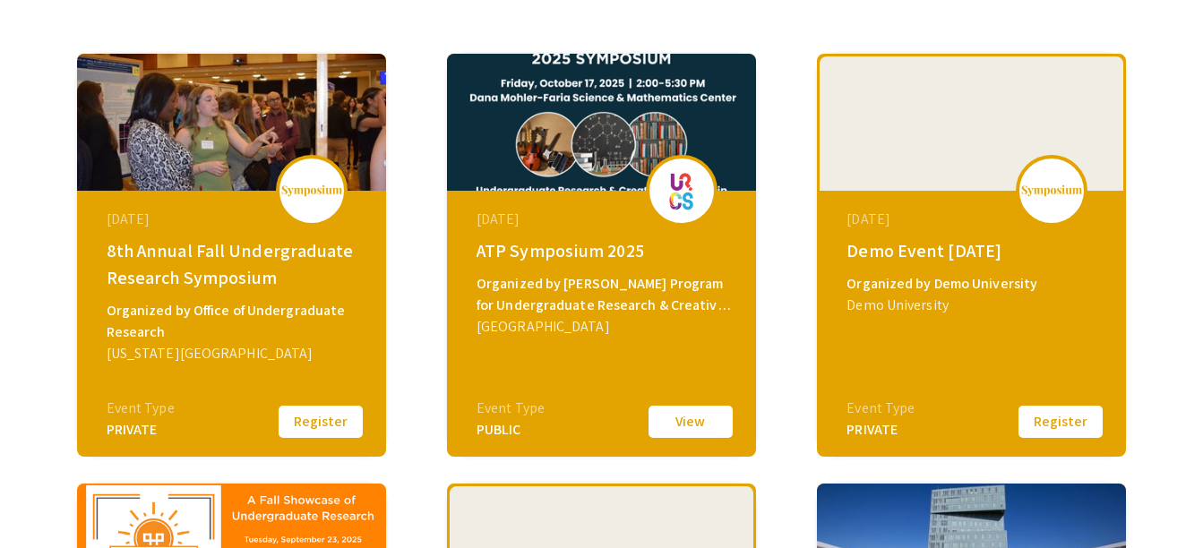
scroll to position [255, 0]
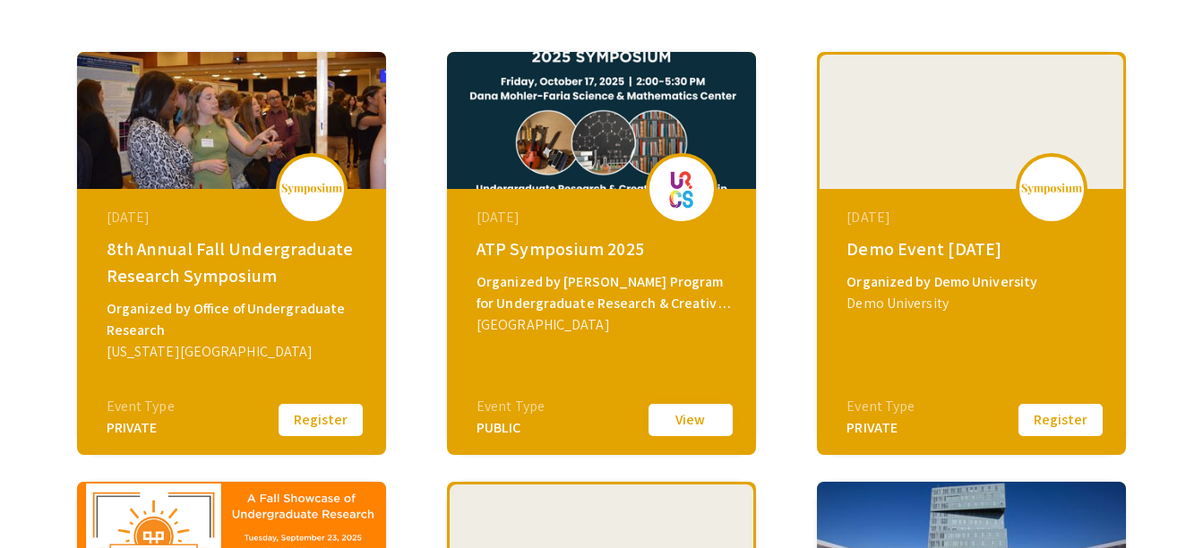
click at [673, 412] on button "View" at bounding box center [691, 420] width 90 height 38
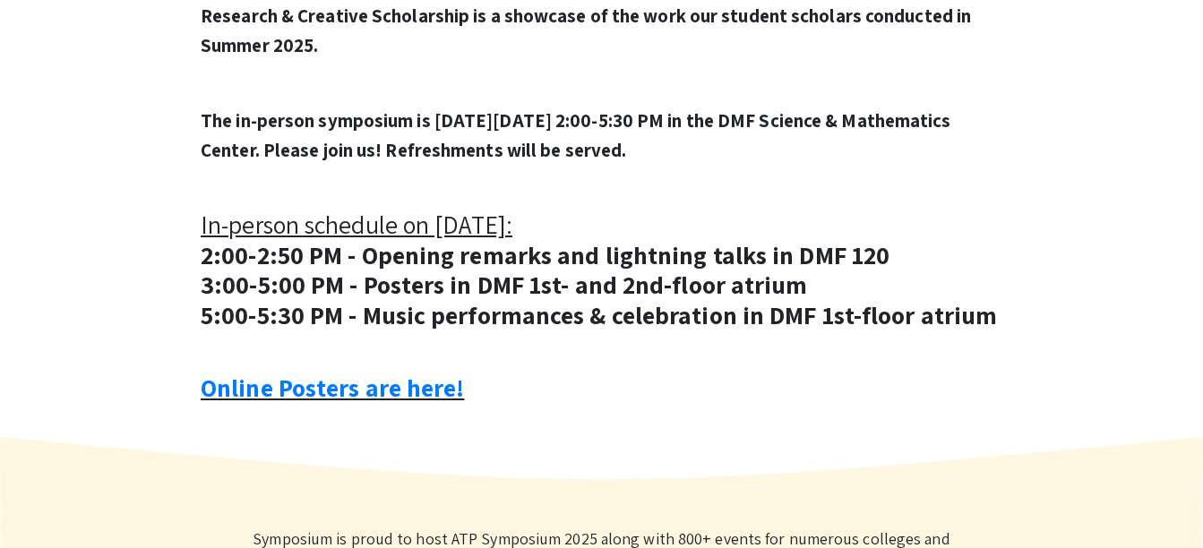
scroll to position [906, 0]
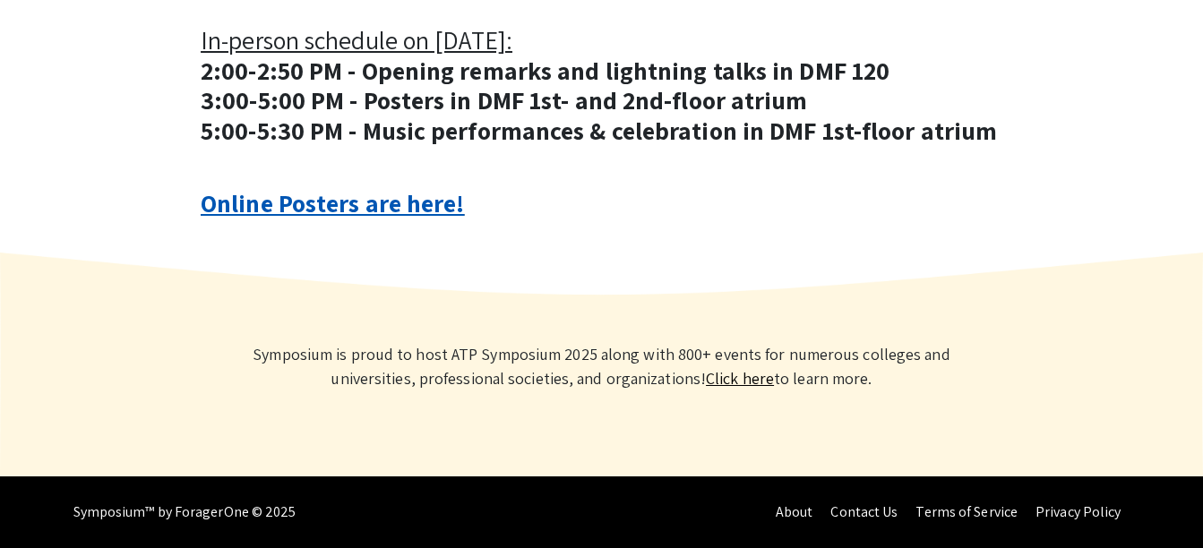
click at [380, 201] on link "Online Posters are here!" at bounding box center [332, 202] width 263 height 33
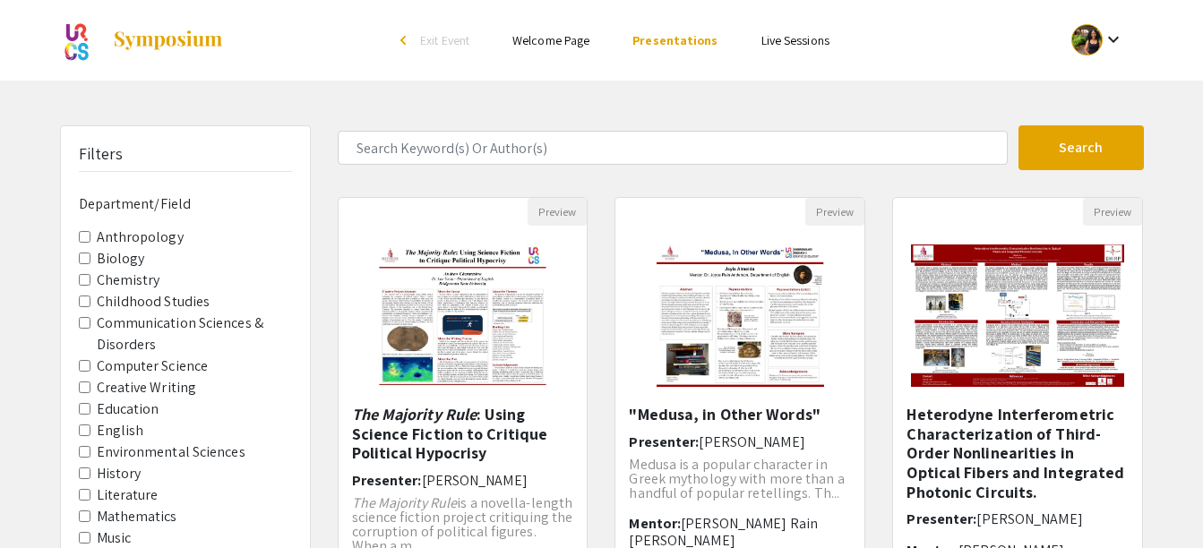
click at [1103, 39] on mat-icon "keyboard_arrow_down" at bounding box center [1112, 39] width 21 height 21
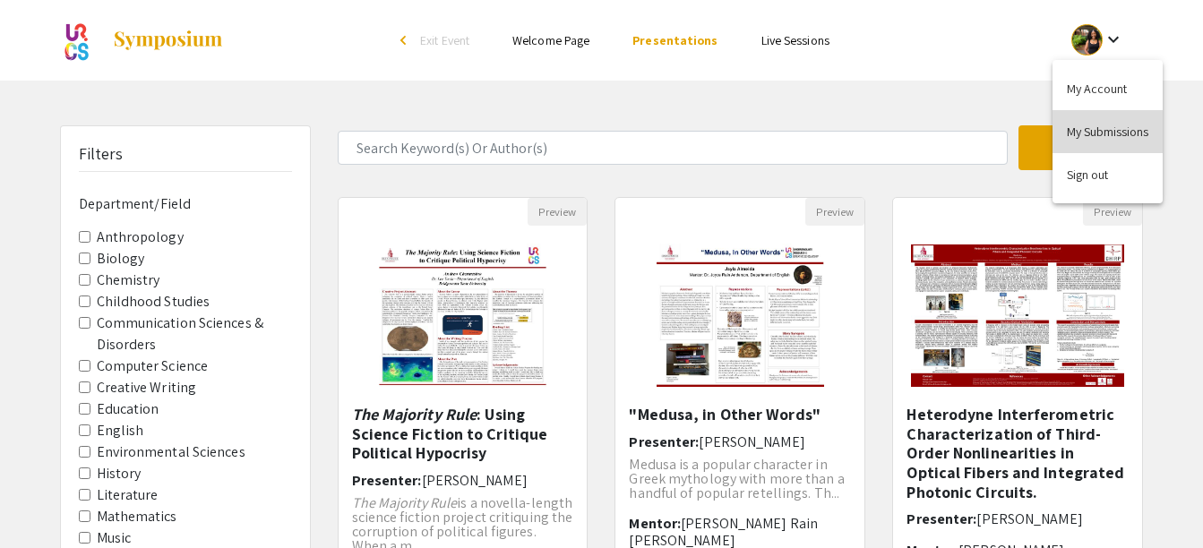
click at [1089, 136] on button "My Submissions" at bounding box center [1107, 131] width 110 height 43
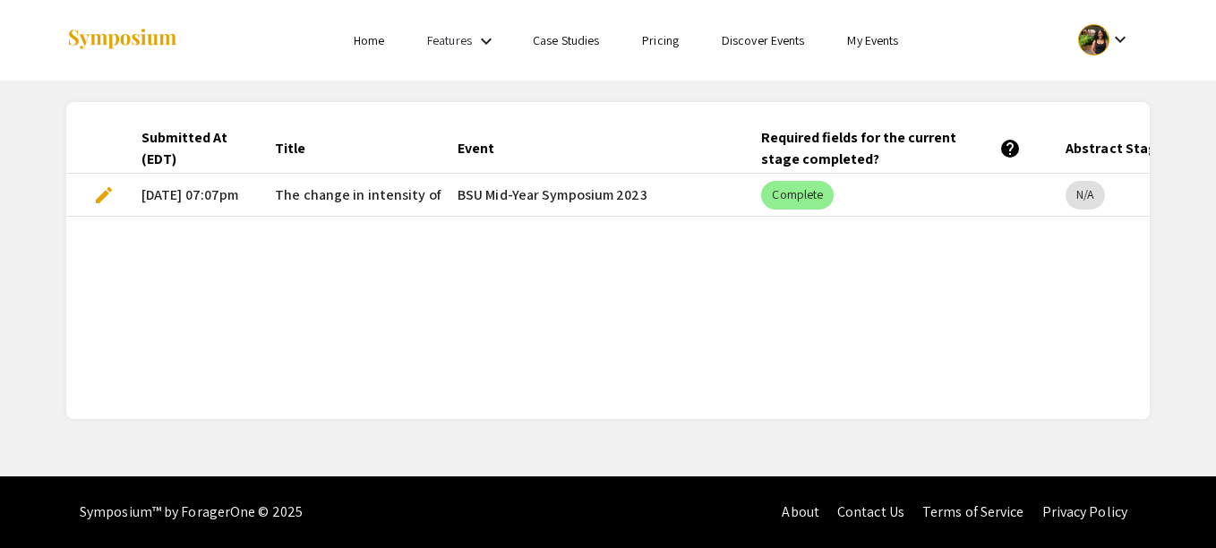
click at [880, 46] on link "My Events" at bounding box center [872, 40] width 51 height 16
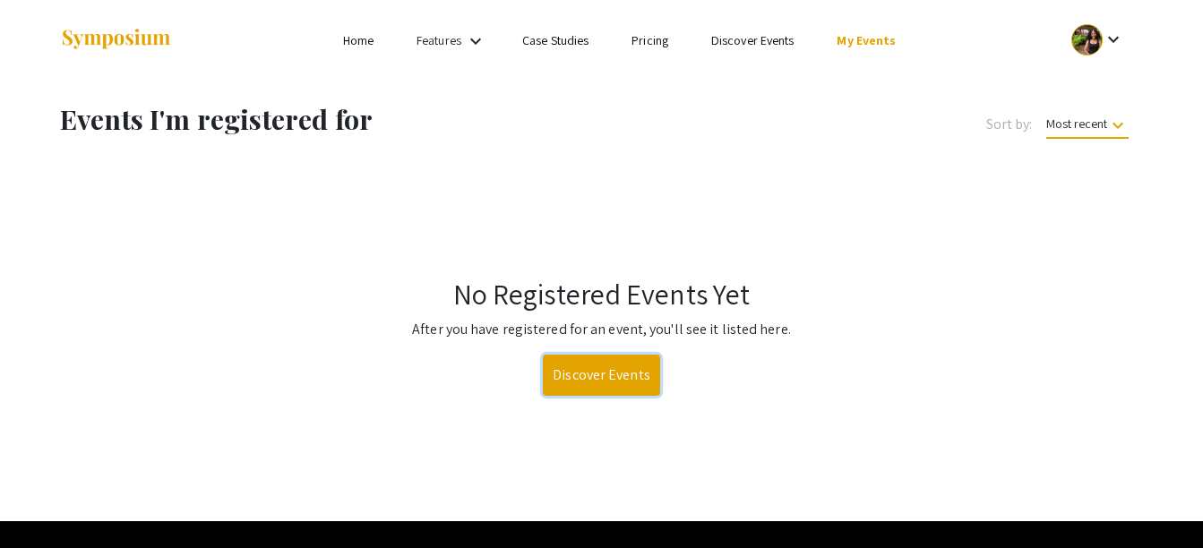
click at [625, 375] on link "Discover Events" at bounding box center [601, 375] width 117 height 41
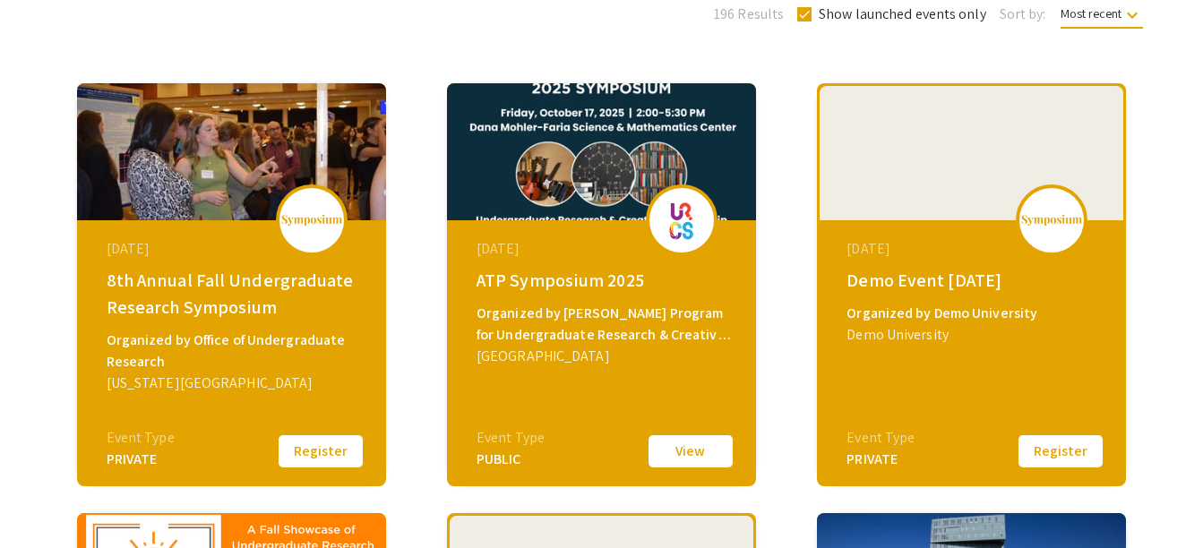
scroll to position [282, 0]
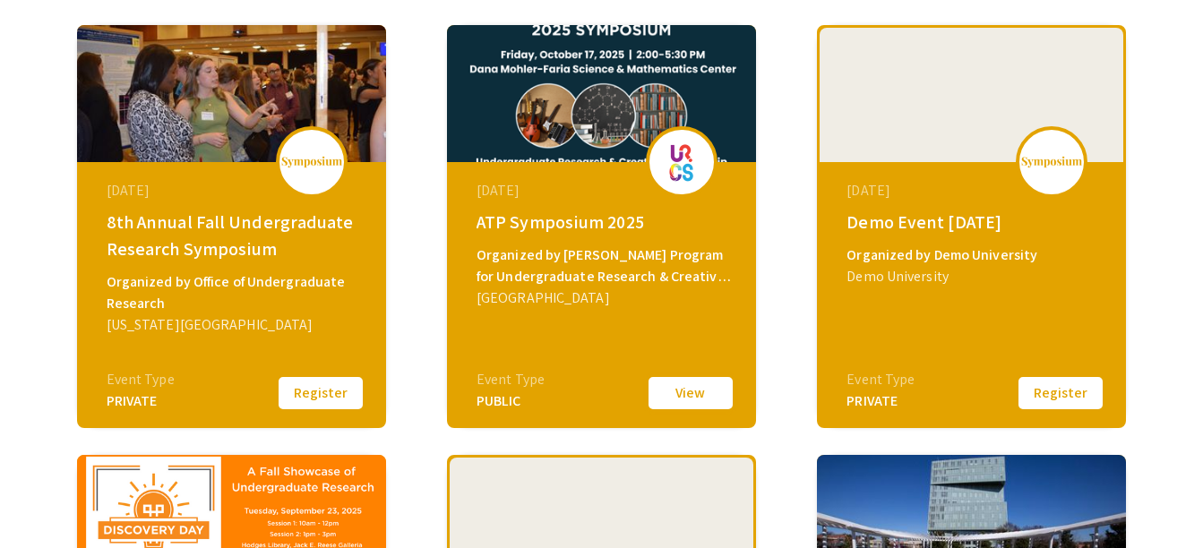
click at [672, 393] on button "View" at bounding box center [691, 393] width 90 height 38
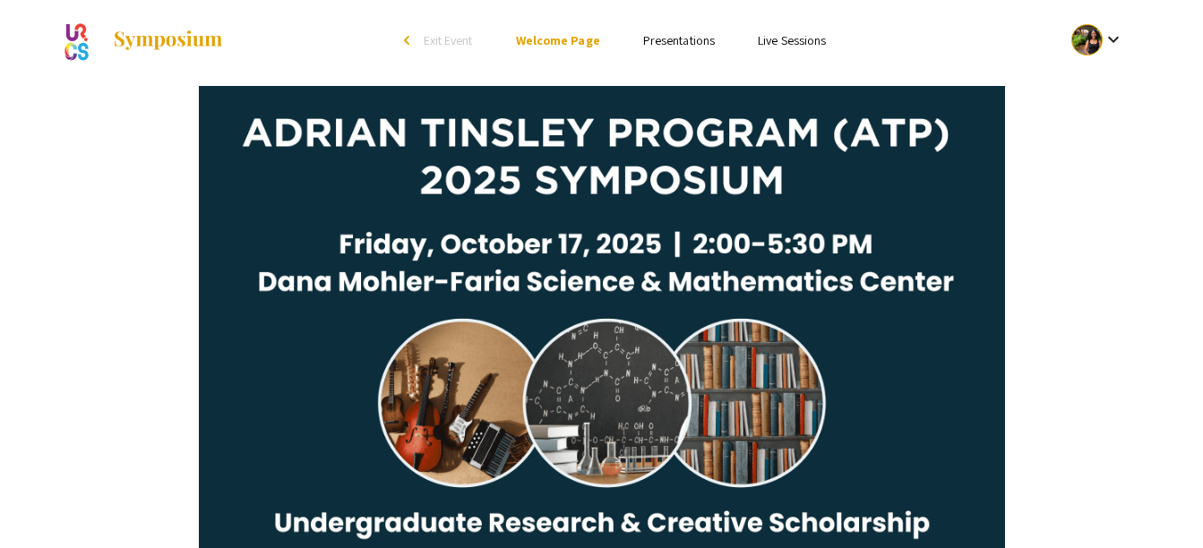
click at [679, 38] on link "Presentations" at bounding box center [679, 40] width 72 height 16
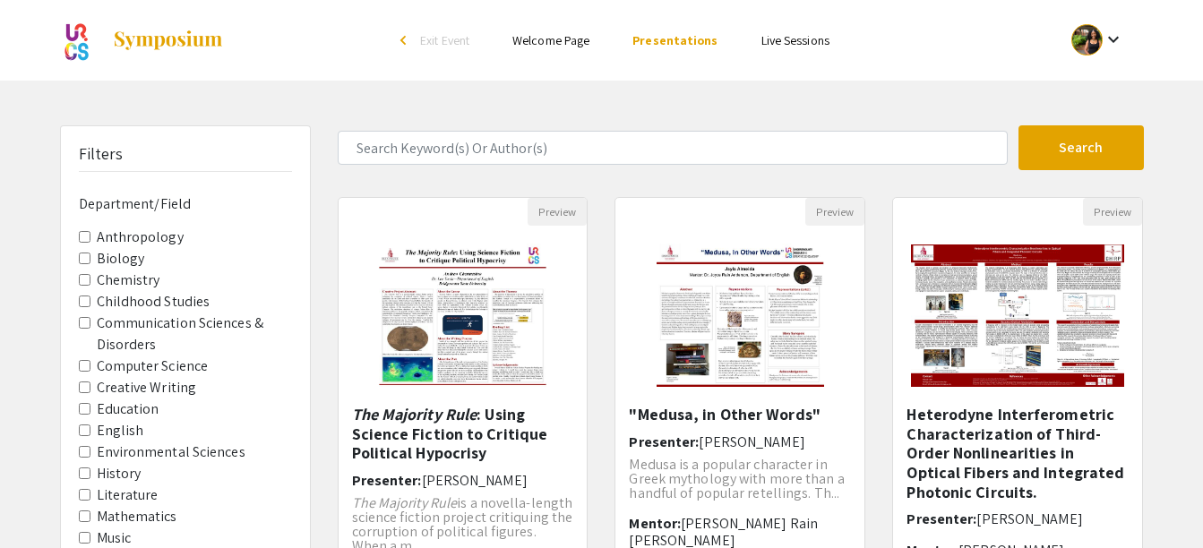
click at [1121, 36] on mat-icon "keyboard_arrow_down" at bounding box center [1112, 39] width 21 height 21
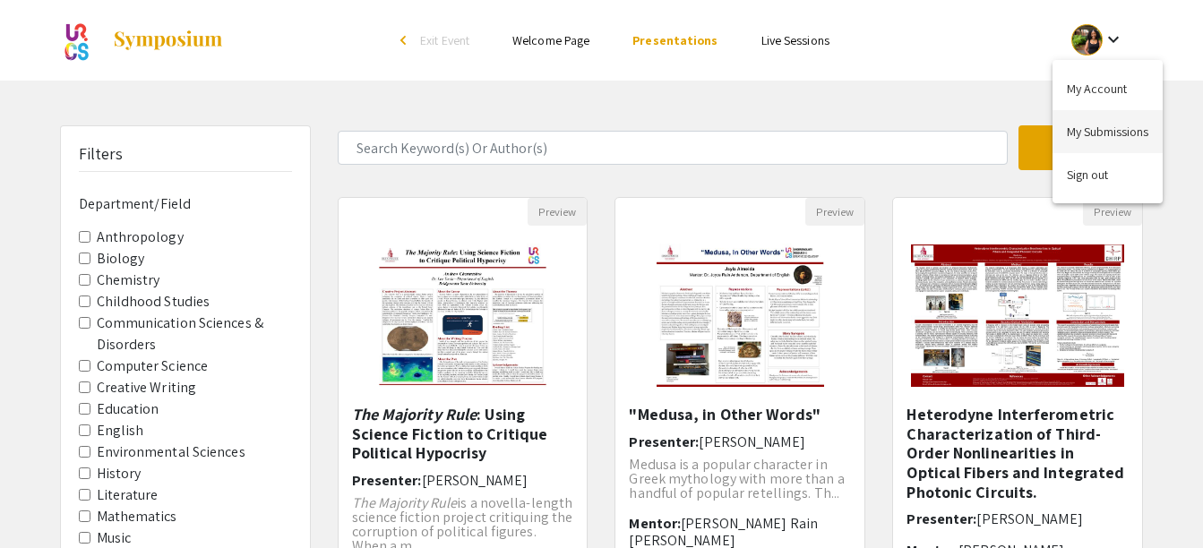
click at [1098, 133] on button "My Submissions" at bounding box center [1107, 131] width 110 height 43
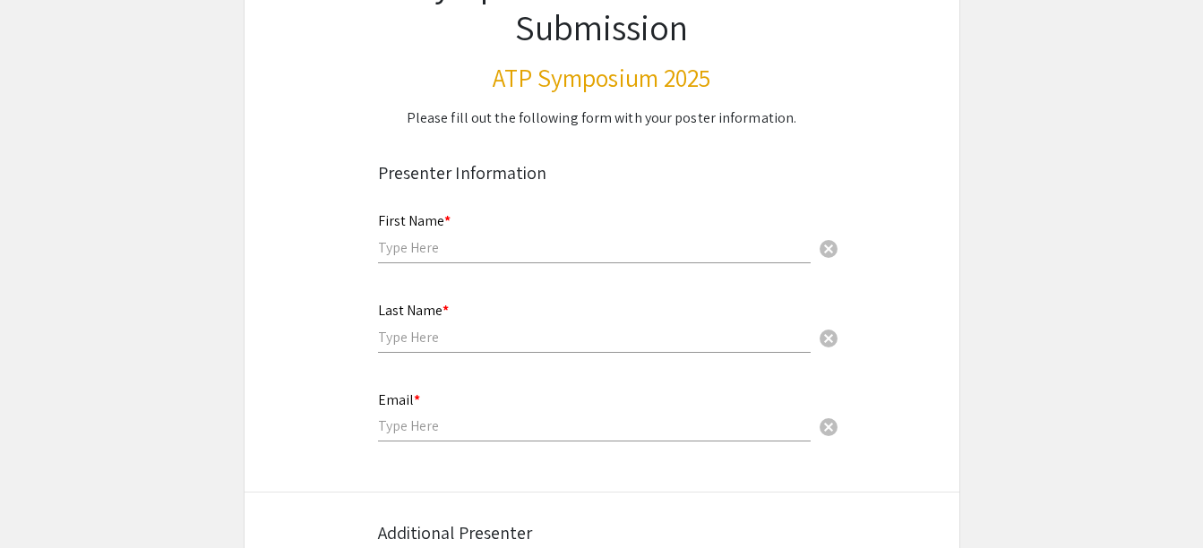
scroll to position [179, 0]
click at [439, 245] on input "text" at bounding box center [594, 246] width 432 height 19
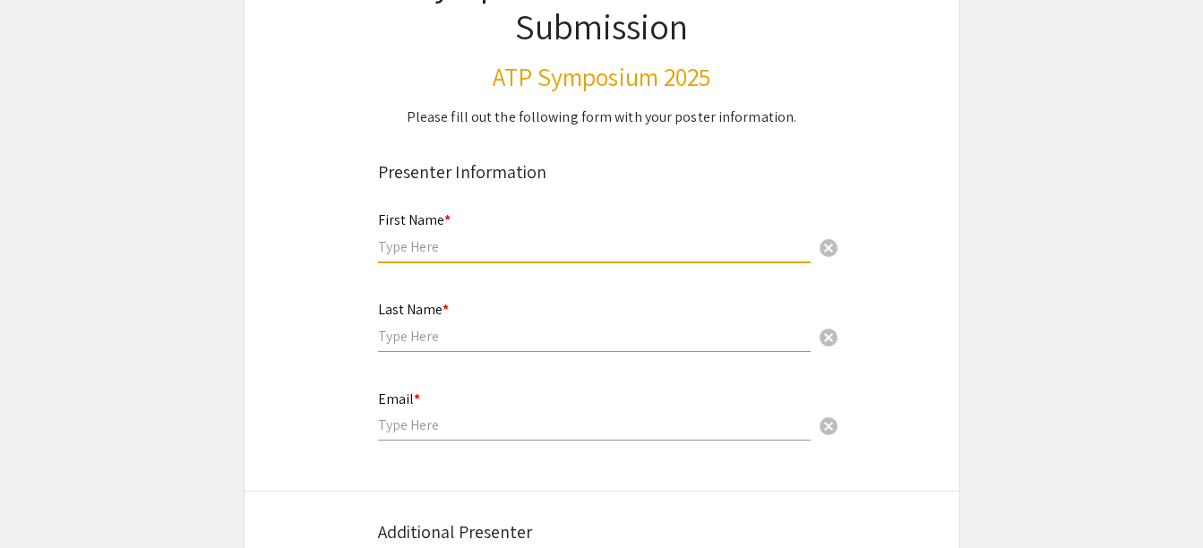
click at [406, 253] on input "text" at bounding box center [594, 246] width 432 height 19
click at [713, 151] on div "Presenter Information" at bounding box center [602, 172] width 448 height 45
click at [465, 244] on input "text" at bounding box center [594, 246] width 432 height 19
type input "Evaneida"
click at [397, 330] on input "text" at bounding box center [594, 336] width 432 height 19
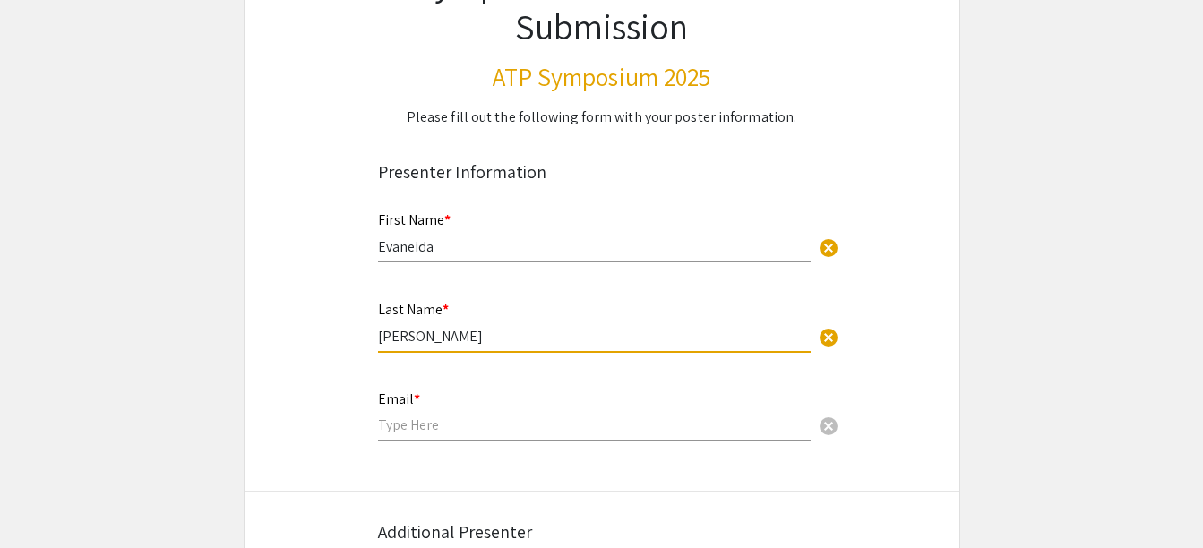
type input "[PERSON_NAME]"
click at [411, 422] on input "email" at bounding box center [594, 424] width 432 height 19
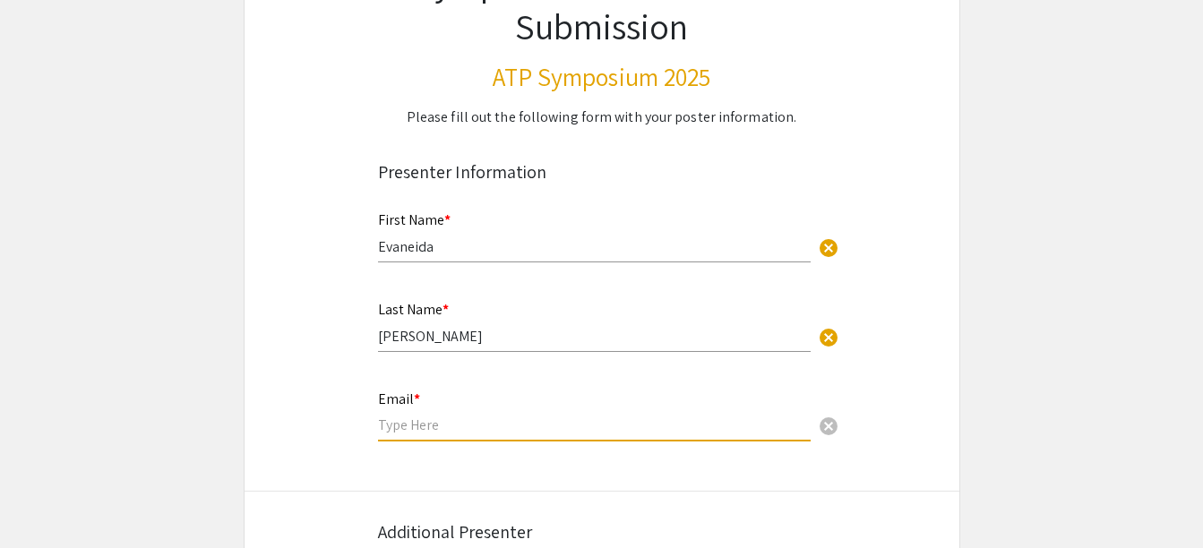
type input "[EMAIL_ADDRESS][DOMAIN_NAME]"
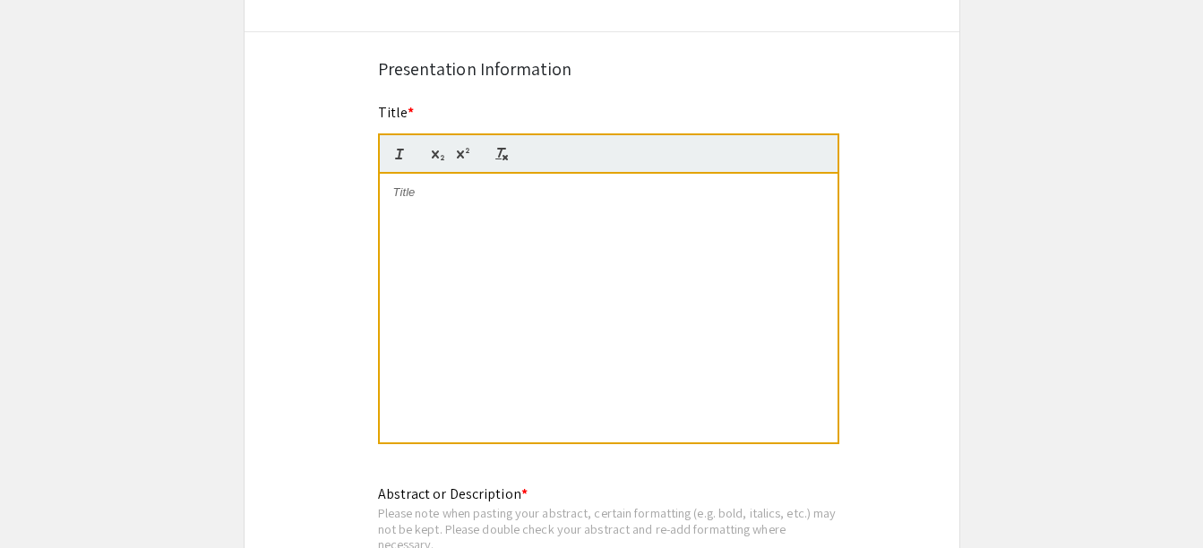
scroll to position [817, 0]
click at [477, 225] on div at bounding box center [609, 309] width 458 height 269
click at [445, 198] on p at bounding box center [608, 193] width 431 height 16
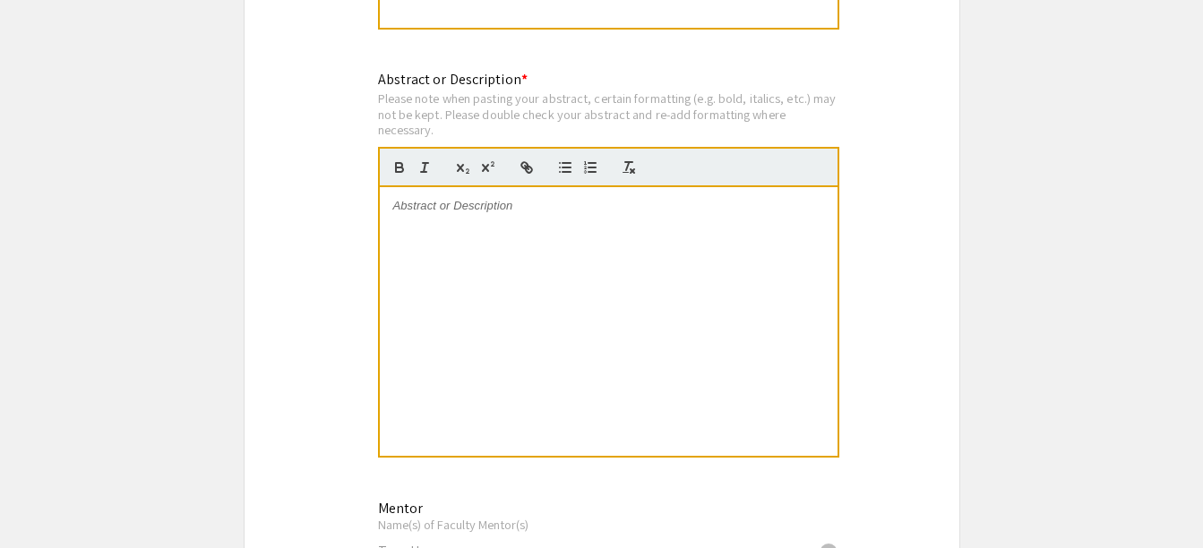
scroll to position [1234, 0]
click at [550, 220] on div at bounding box center [609, 320] width 458 height 269
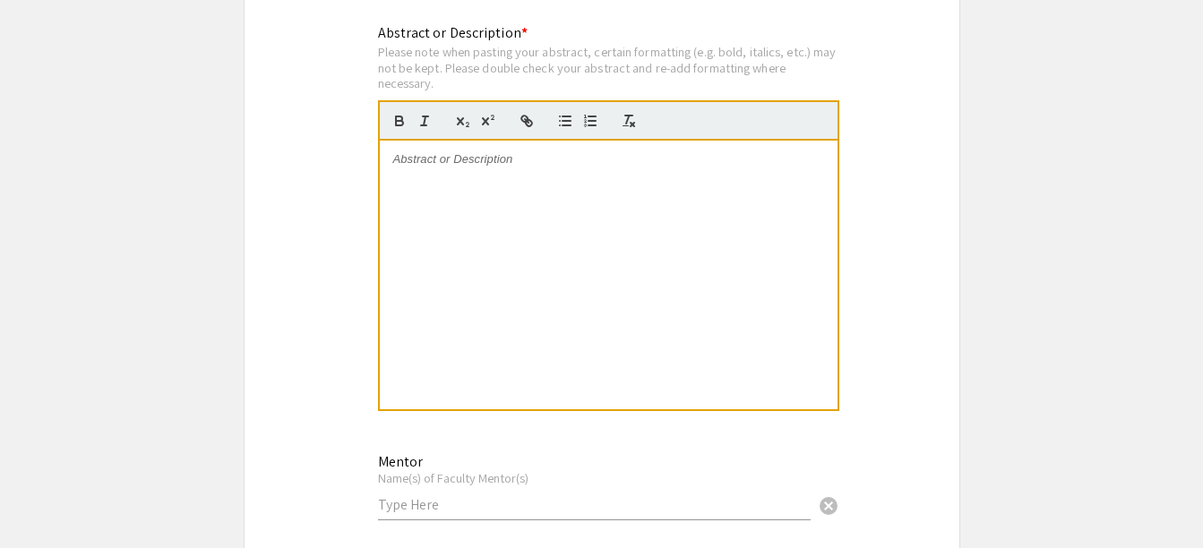
scroll to position [1280, 0]
click at [535, 201] on div at bounding box center [609, 274] width 458 height 269
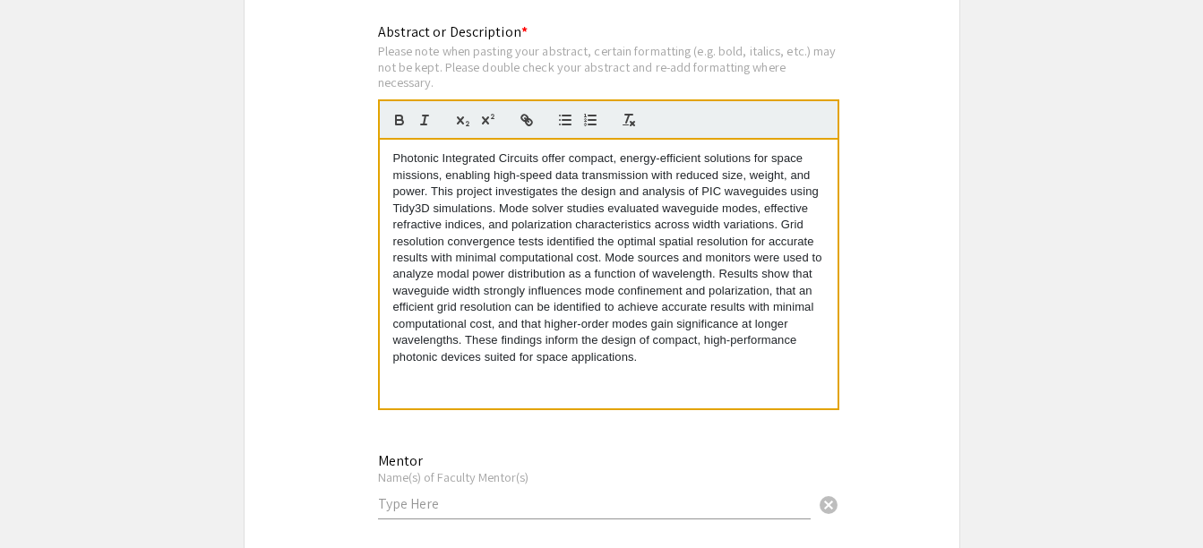
scroll to position [0, 0]
click at [398, 162] on p "Photonic Integrated Circuits offer compact, energy-efficient solutions for spac…" at bounding box center [608, 257] width 431 height 215
click at [948, 367] on div "Symposium Presentation Submission ATP Symposium 2025 Please fill out the follow…" at bounding box center [602, 222] width 716 height 2813
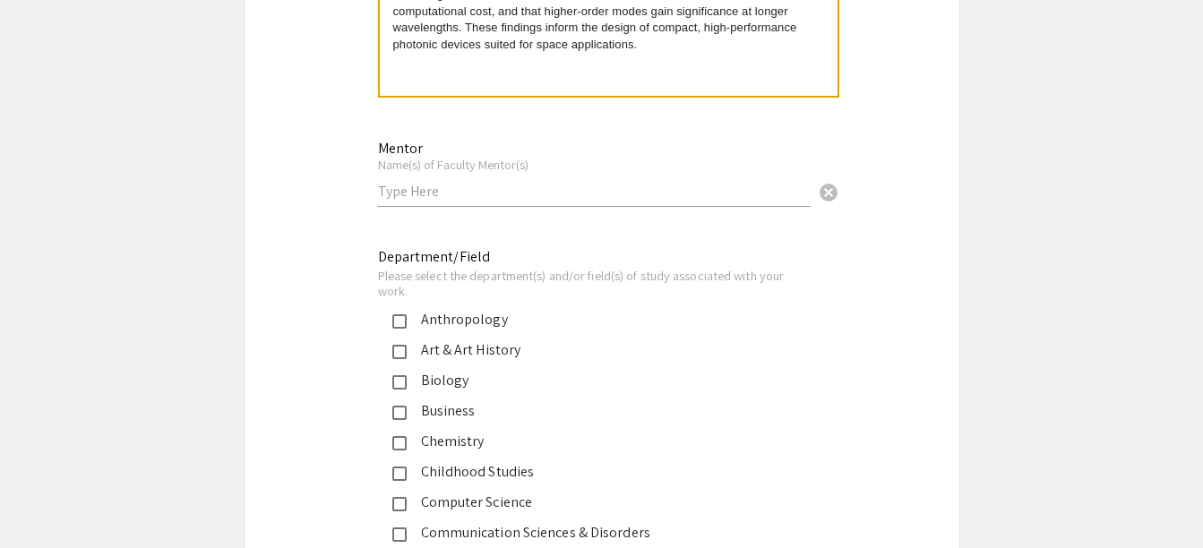
scroll to position [1598, 0]
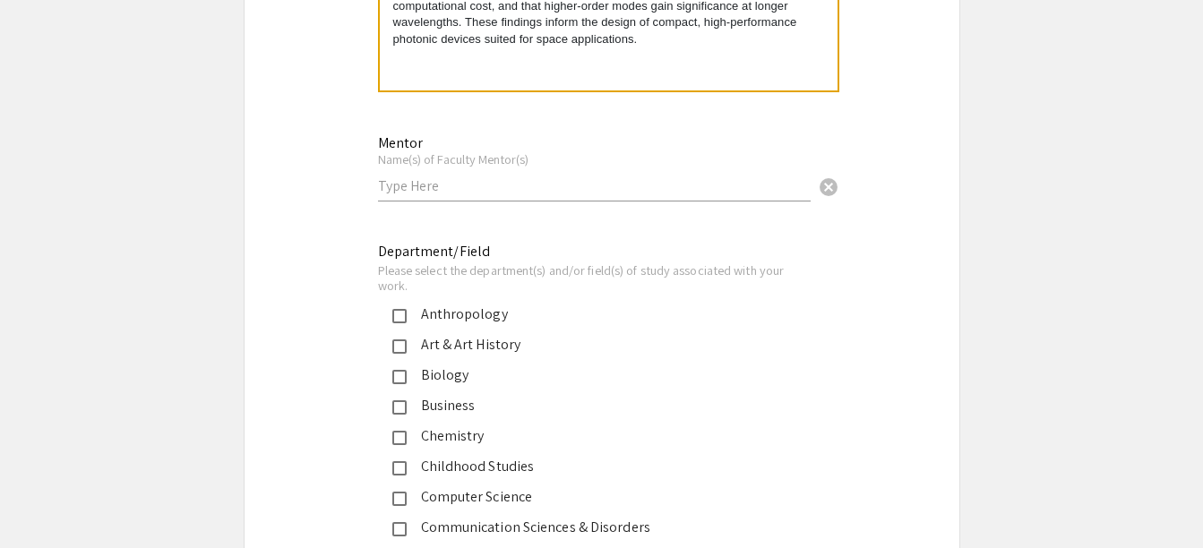
click at [451, 195] on div "Mentor Name(s) of Faculty Mentor(s) cancel" at bounding box center [594, 158] width 432 height 83
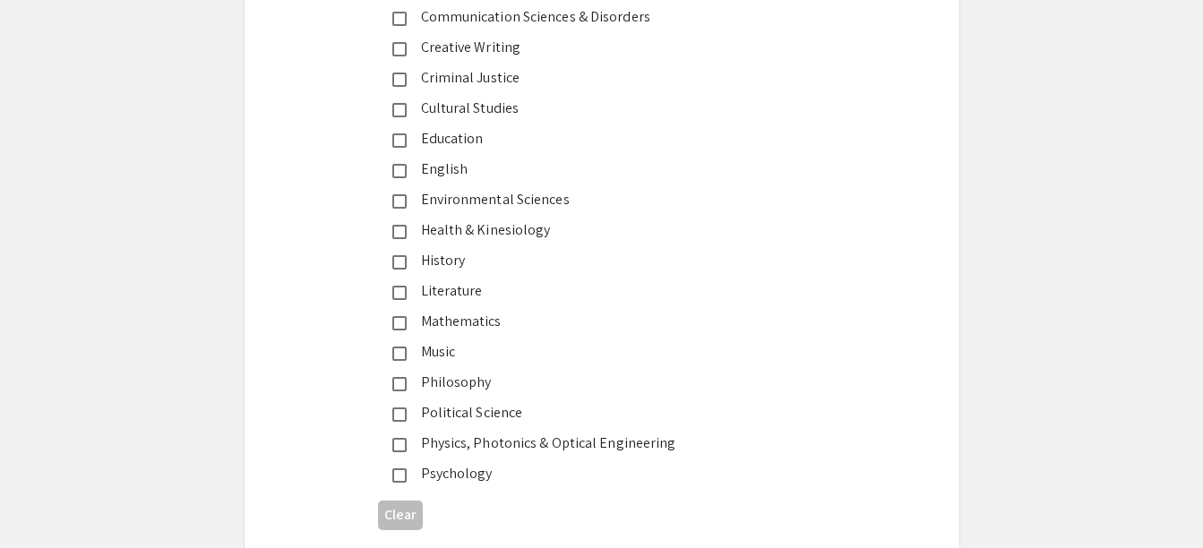
scroll to position [2110, 0]
click at [407, 449] on div "Physics, Photonics & Optical Engineering" at bounding box center [595, 442] width 376 height 21
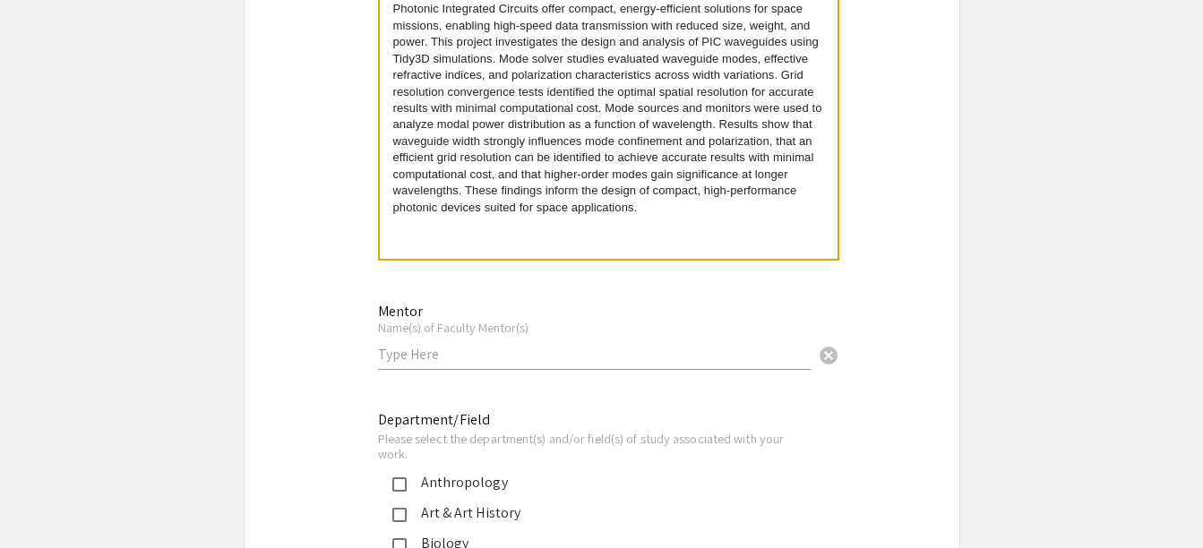
scroll to position [1428, 0]
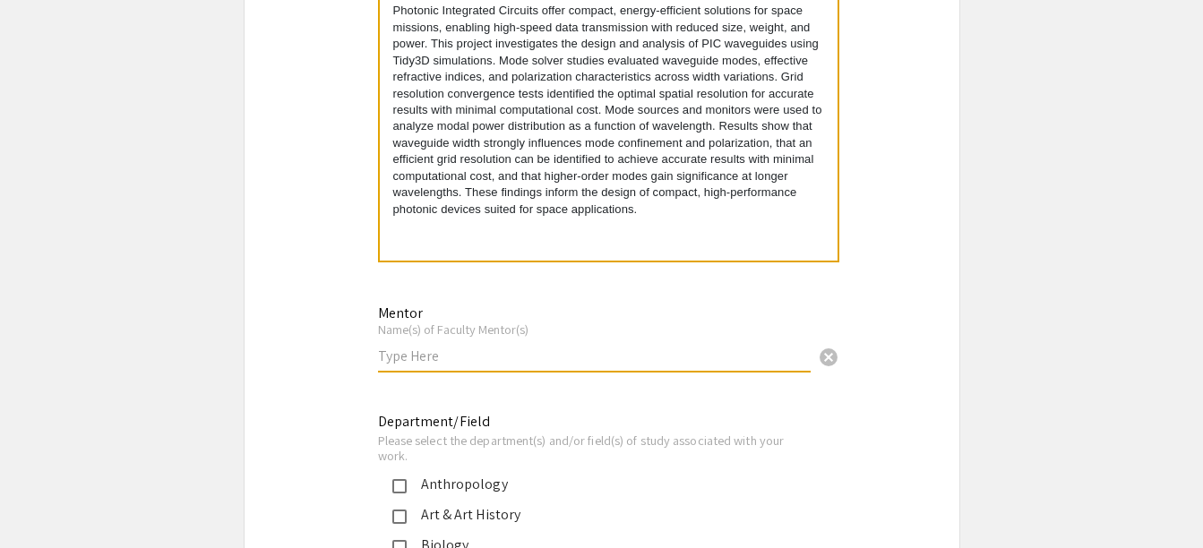
click at [454, 359] on input "text" at bounding box center [594, 356] width 432 height 19
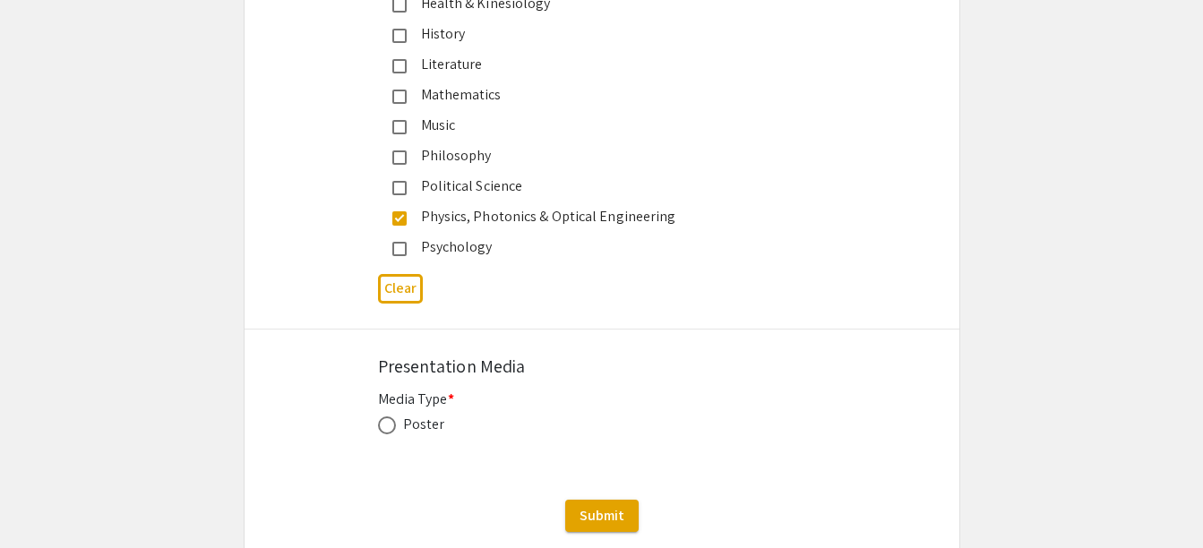
scroll to position [2451, 0]
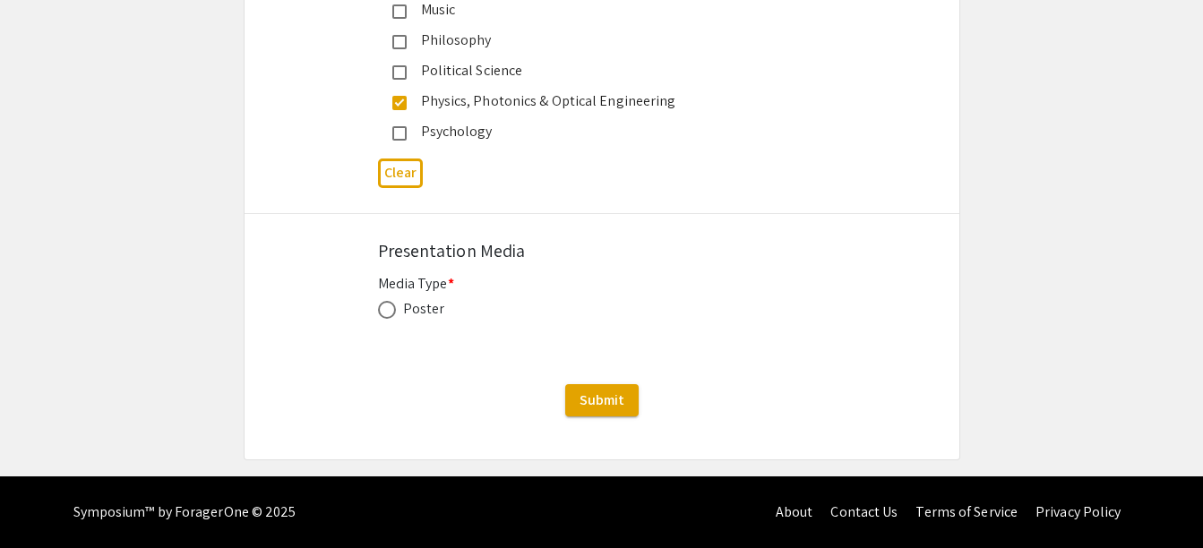
type input "[PERSON_NAME]"
click at [381, 315] on span at bounding box center [387, 310] width 18 height 18
click at [381, 315] on input "radio" at bounding box center [387, 310] width 18 height 18
radio input "true"
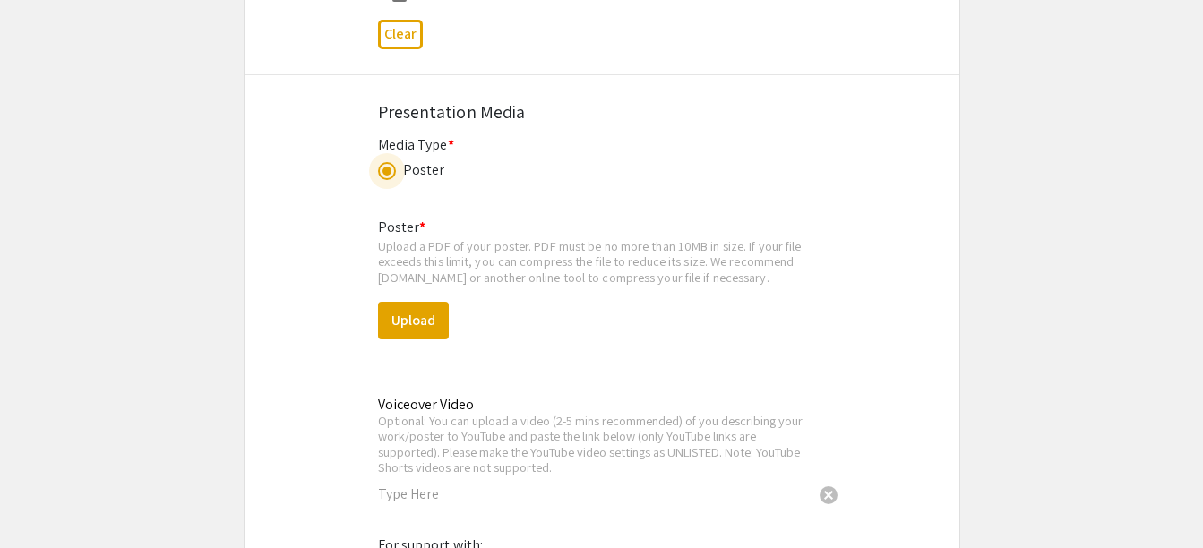
scroll to position [2558, 0]
